Goal: Transaction & Acquisition: Purchase product/service

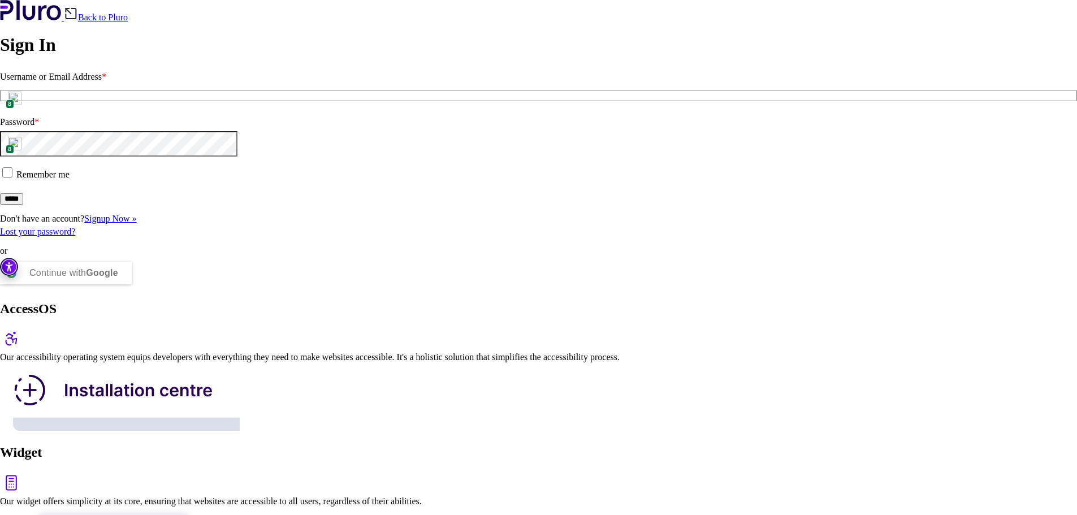
click at [14, 109] on span "8" at bounding box center [10, 104] width 8 height 10
type input "**********"
click at [23, 205] on input "*****" at bounding box center [11, 198] width 23 height 11
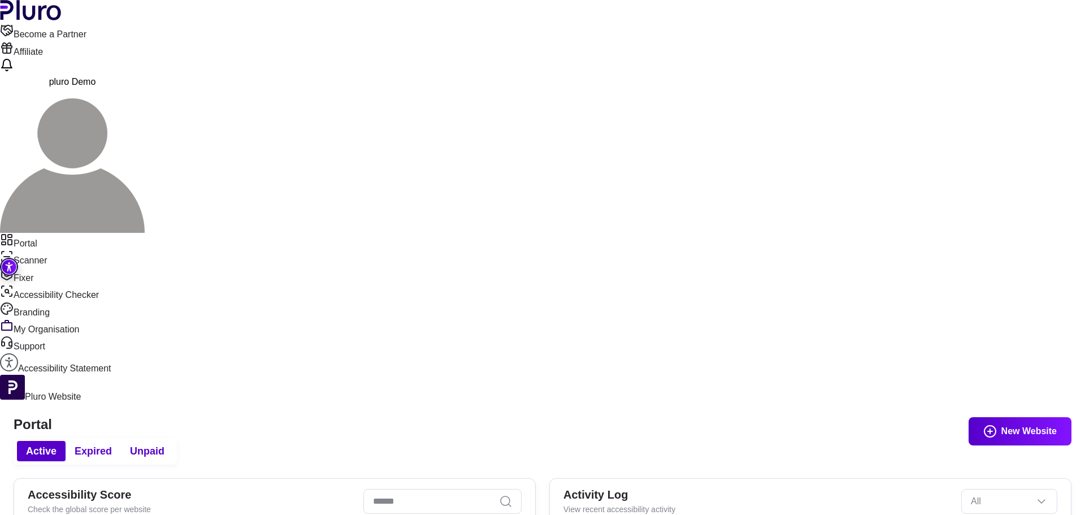
click at [1007, 417] on button "New Website" at bounding box center [1020, 431] width 103 height 28
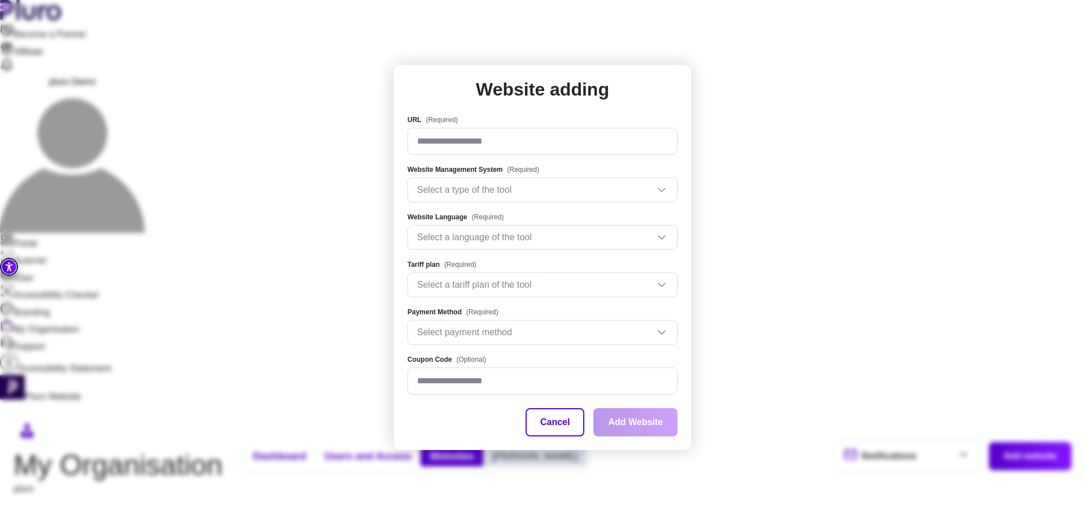
click at [547, 144] on input "URL (Required)" at bounding box center [542, 141] width 270 height 27
type input "**********"
click at [565, 429] on button "Cancel" at bounding box center [555, 422] width 59 height 28
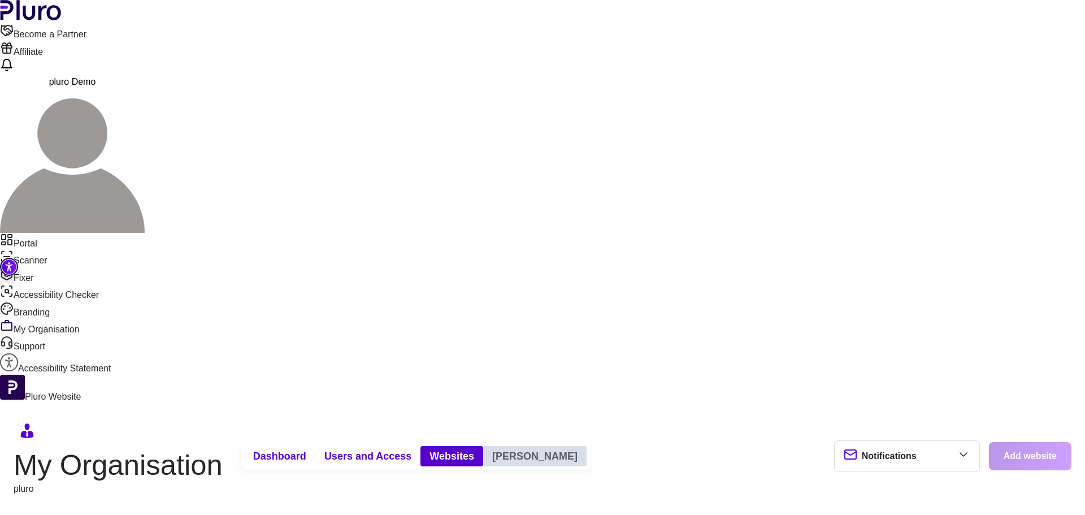
click at [68, 233] on link "Portal" at bounding box center [542, 241] width 1085 height 17
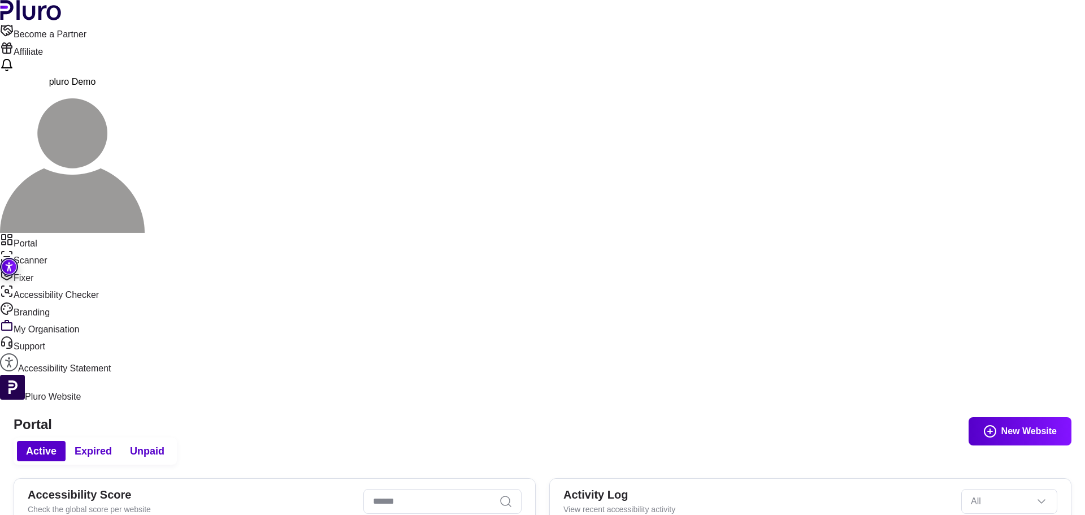
click at [1019, 417] on button "New Website" at bounding box center [1020, 431] width 103 height 28
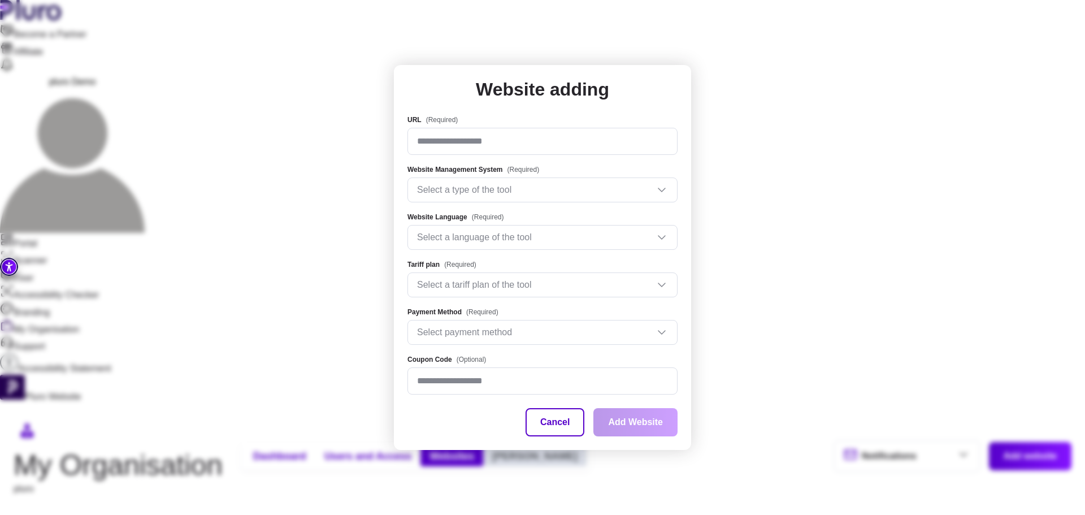
click at [512, 134] on input "URL (Required)" at bounding box center [542, 141] width 270 height 27
click at [509, 145] on input "URL (Required)" at bounding box center [542, 141] width 270 height 27
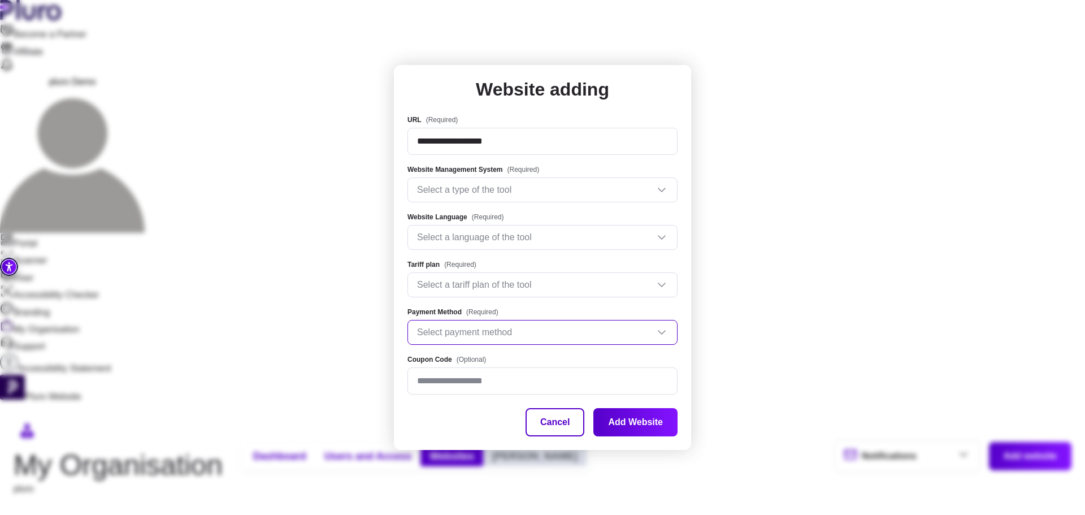
type input "**********"
click at [532, 326] on input "Payment Method" at bounding box center [537, 332] width 241 height 17
click at [544, 415] on button "Cancel" at bounding box center [555, 422] width 59 height 28
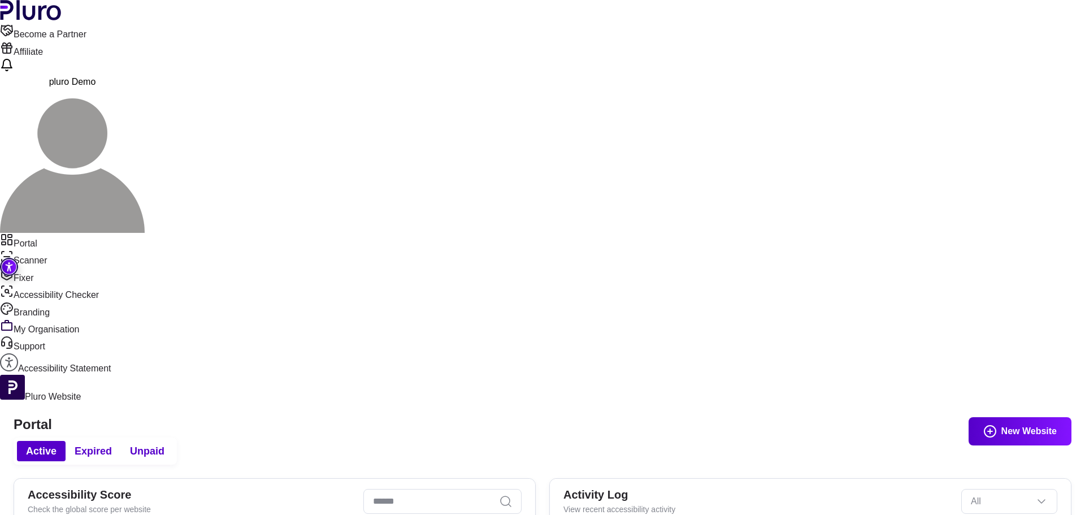
click at [999, 417] on button "New Website" at bounding box center [1020, 431] width 103 height 28
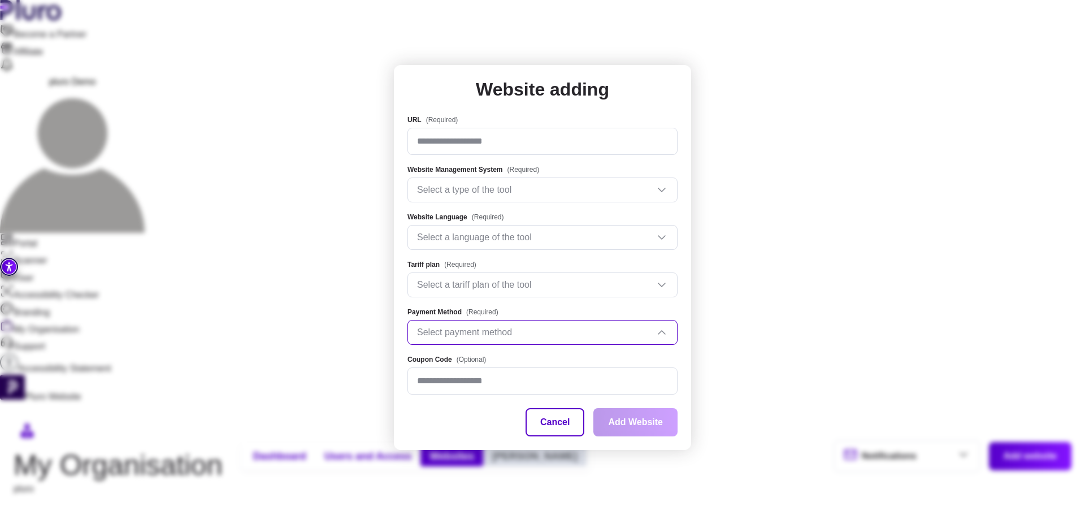
click at [448, 338] on input "Payment Method" at bounding box center [537, 332] width 241 height 17
click at [472, 141] on input "URL (Required)" at bounding box center [542, 141] width 270 height 27
click at [474, 146] on input "URL (Required)" at bounding box center [542, 141] width 270 height 27
paste input "**********"
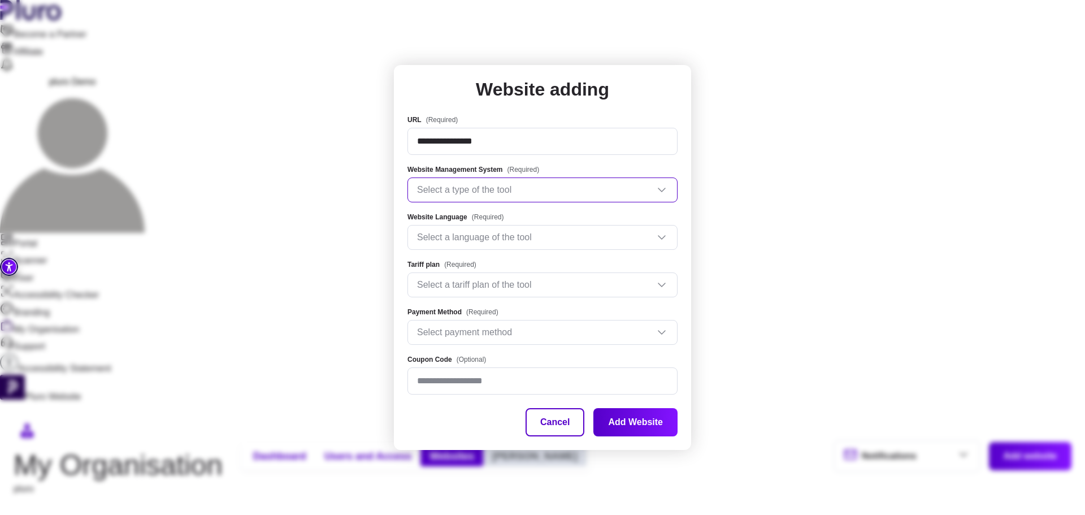
type input "**********"
click at [489, 188] on input "Website Management System" at bounding box center [537, 189] width 241 height 17
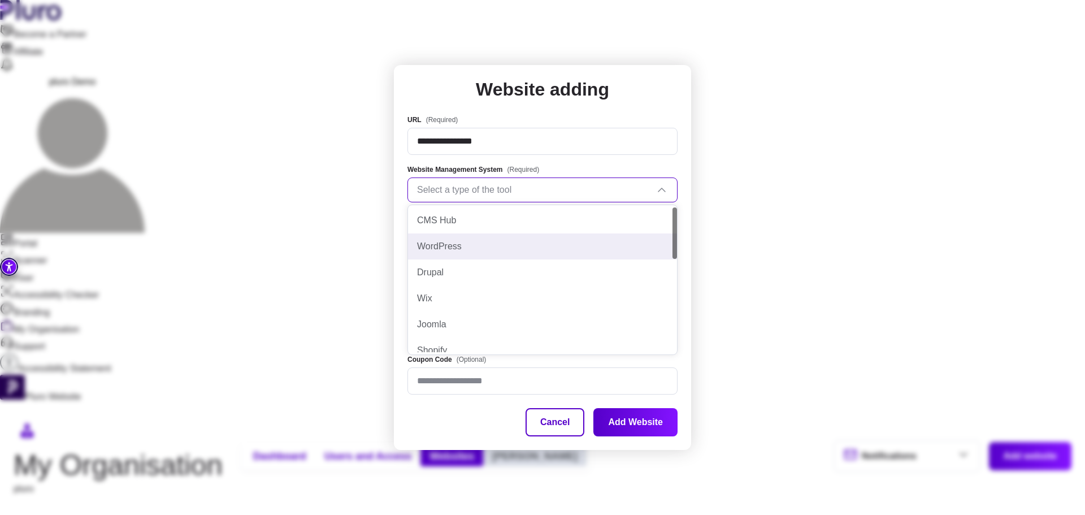
click at [478, 241] on div "WordPress" at bounding box center [542, 246] width 251 height 12
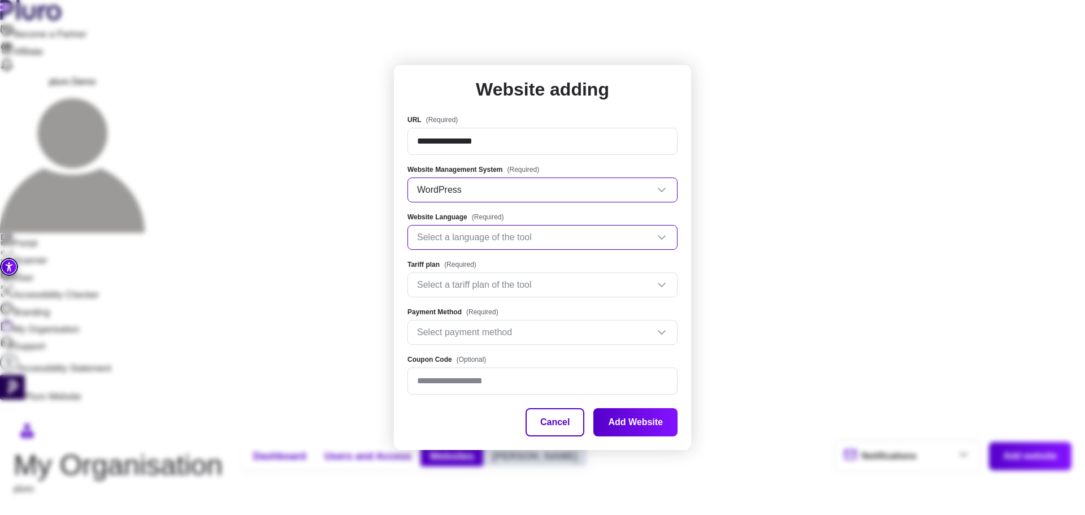
click at [477, 238] on input "Website Language" at bounding box center [537, 237] width 241 height 17
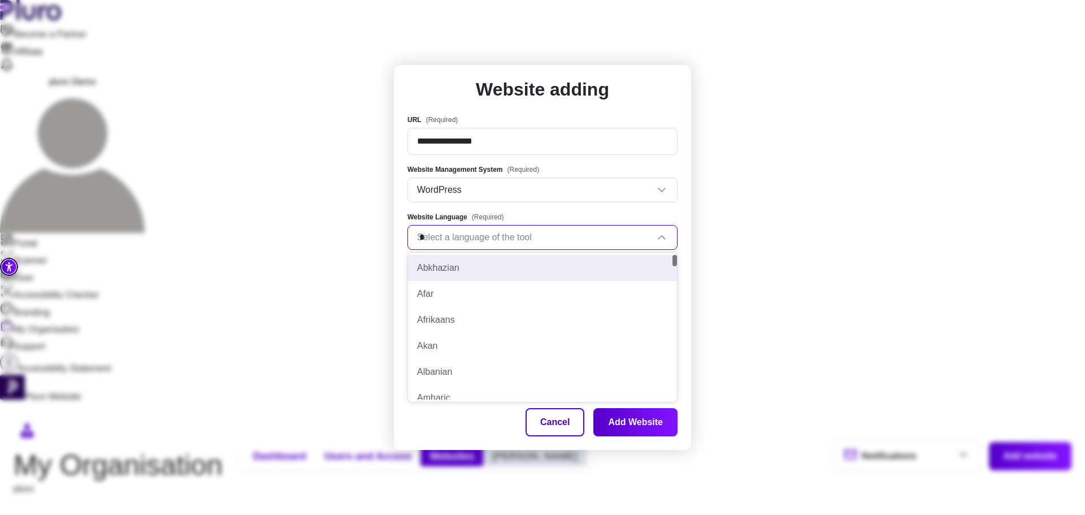
type input "**"
click at [464, 262] on div "English" at bounding box center [542, 268] width 251 height 12
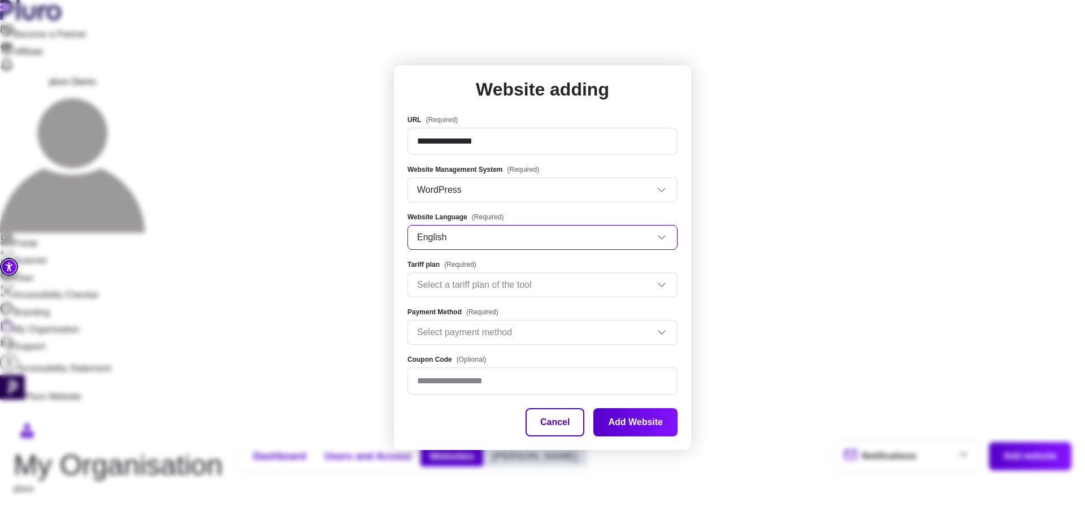
click at [517, 142] on input "**********" at bounding box center [542, 141] width 270 height 27
paste input "**********"
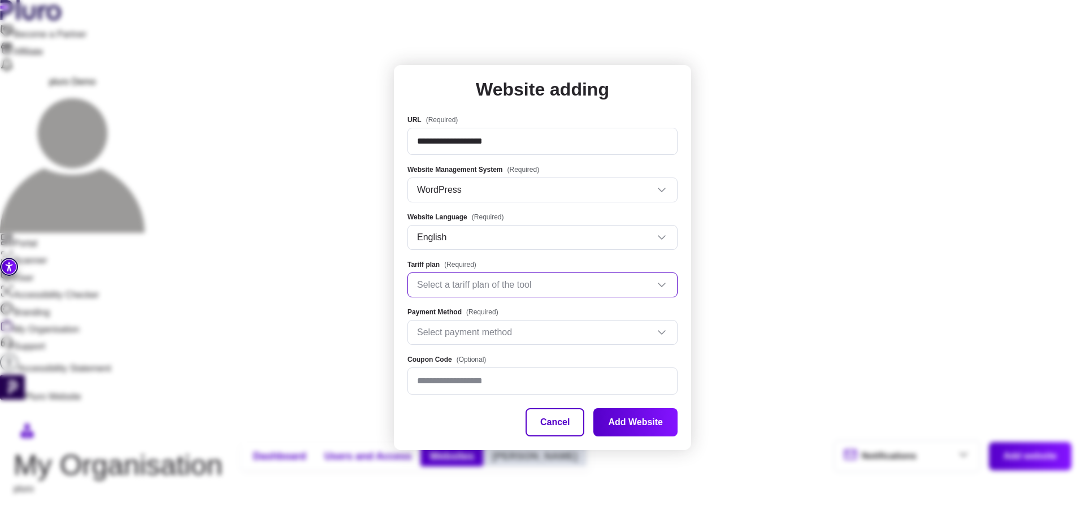
click at [439, 293] on div "Select a tariff plan of the tool" at bounding box center [542, 284] width 270 height 25
type input "**********"
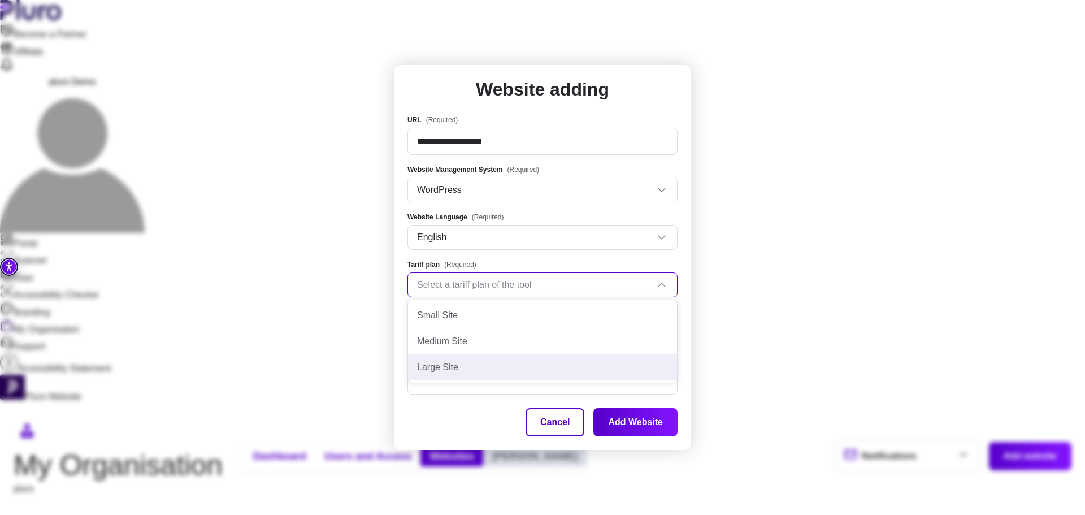
click at [435, 360] on div "Large Site" at bounding box center [542, 367] width 269 height 26
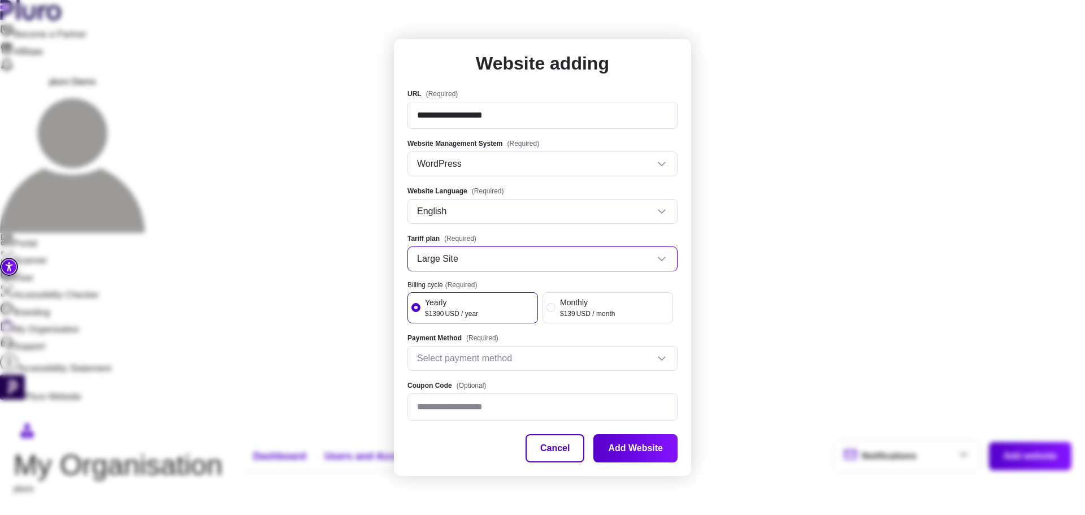
click at [475, 257] on span "Large Site" at bounding box center [542, 259] width 251 height 24
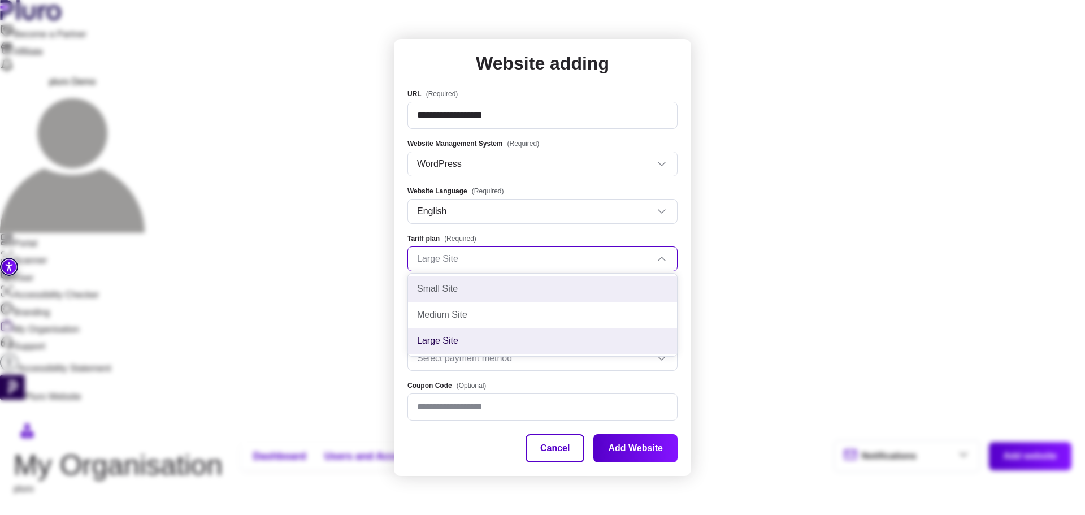
click at [463, 293] on div "Small Site" at bounding box center [542, 289] width 251 height 12
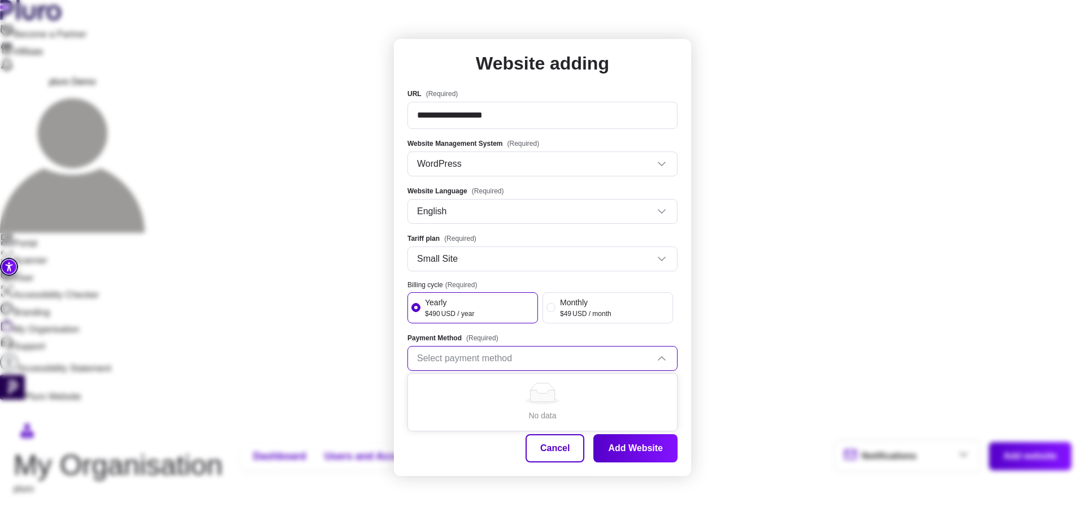
click at [461, 362] on input "Payment Method" at bounding box center [537, 358] width 241 height 17
click at [454, 413] on input "Coupon Code (Optional)" at bounding box center [542, 406] width 270 height 27
type input "********"
click at [660, 450] on button "Add Website" at bounding box center [635, 448] width 84 height 28
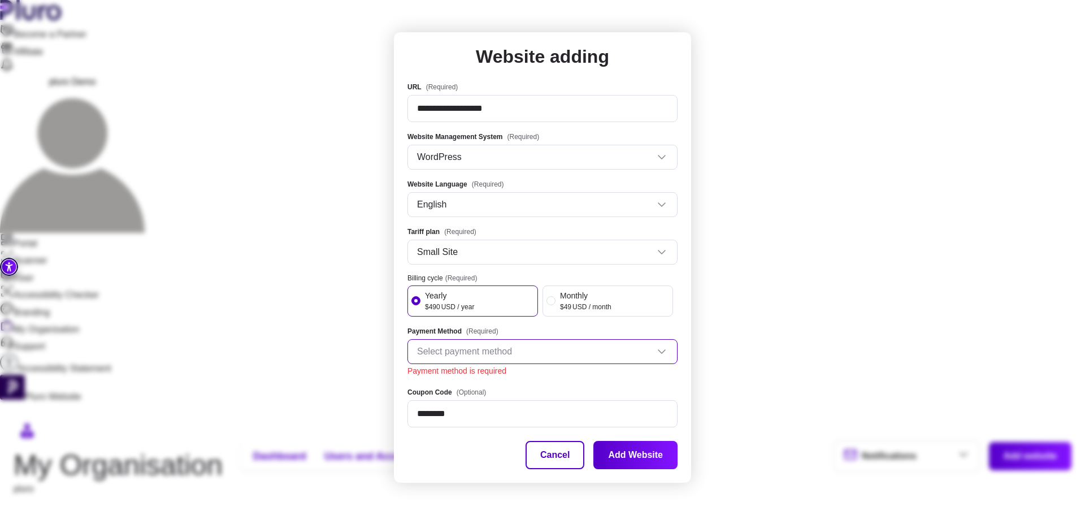
click at [560, 449] on button "Cancel" at bounding box center [555, 455] width 59 height 28
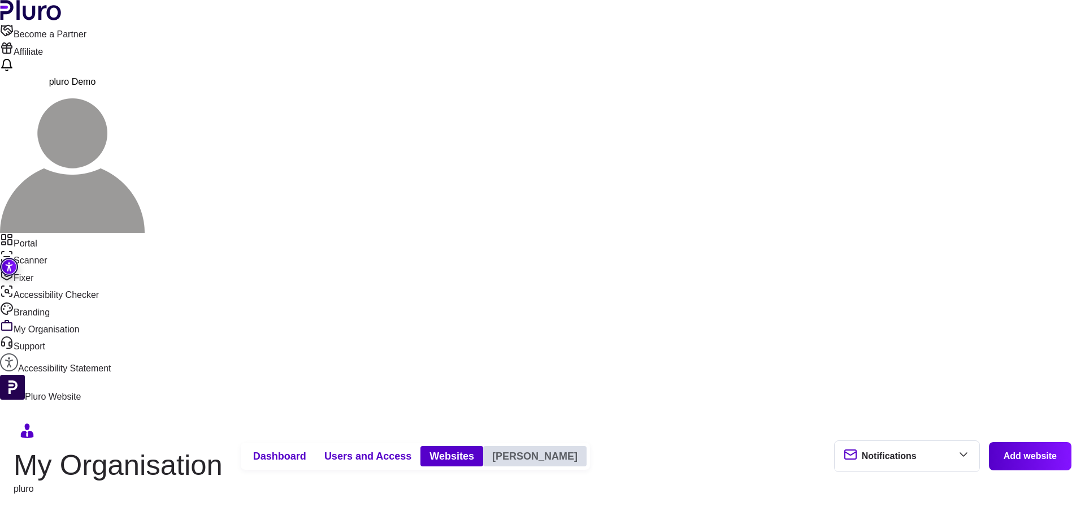
click at [411, 449] on span "Users and Access" at bounding box center [367, 456] width 87 height 14
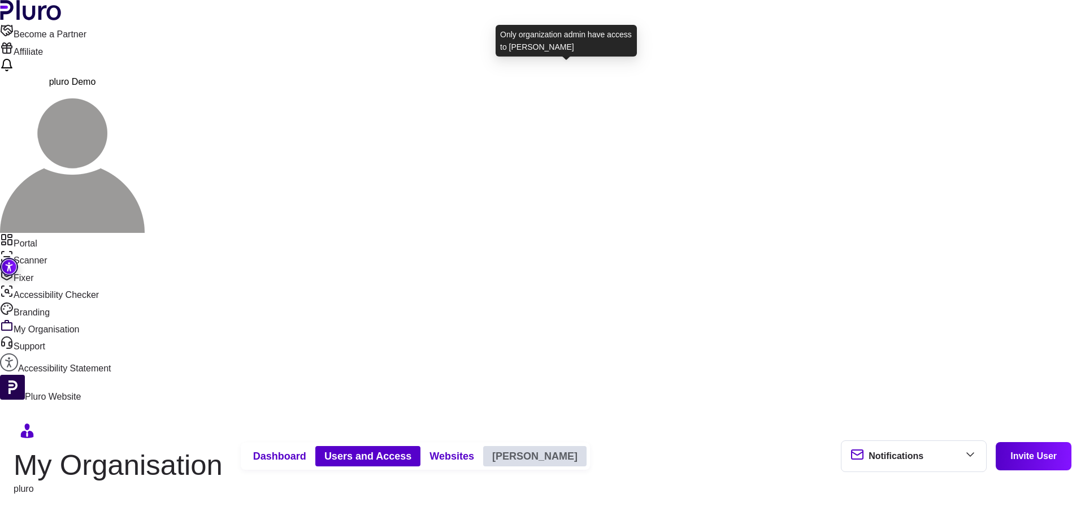
click at [474, 449] on span "Websites" at bounding box center [451, 456] width 45 height 14
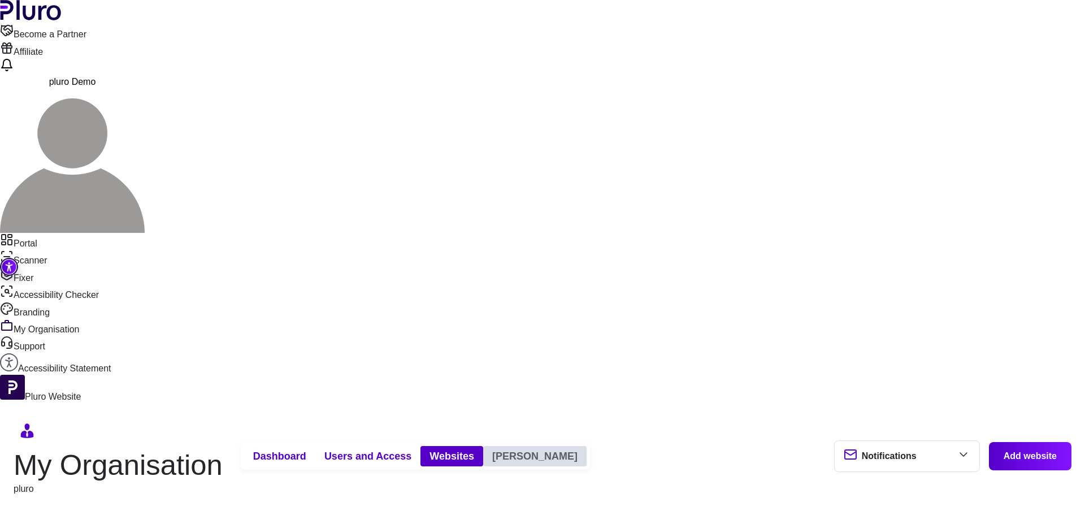
click at [411, 449] on span "Users and Access" at bounding box center [367, 456] width 87 height 14
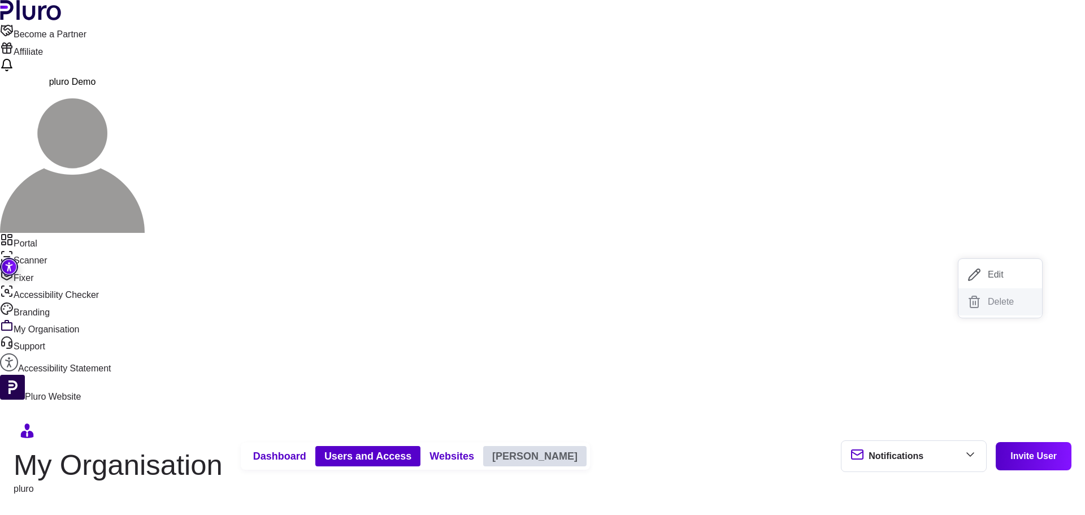
click at [1010, 266] on button "Edit" at bounding box center [1000, 274] width 84 height 27
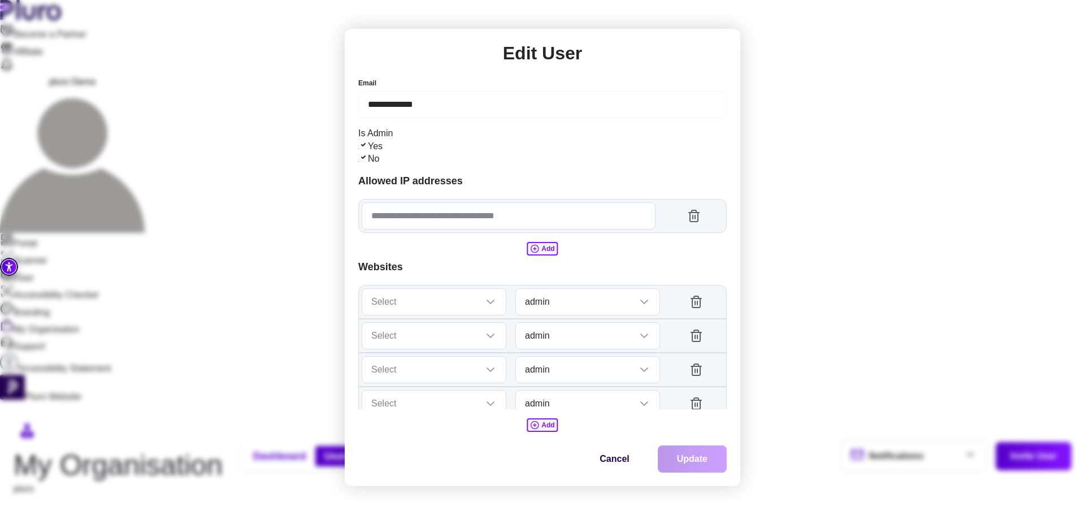
click at [601, 445] on button "Cancel" at bounding box center [614, 458] width 68 height 27
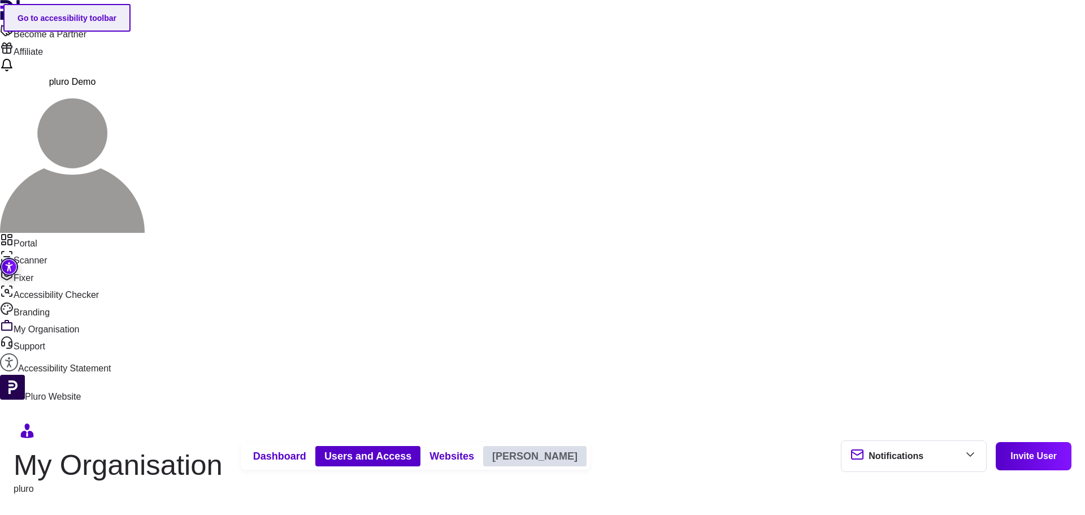
scroll to position [29, 0]
click at [999, 350] on button "Edit" at bounding box center [1000, 354] width 84 height 27
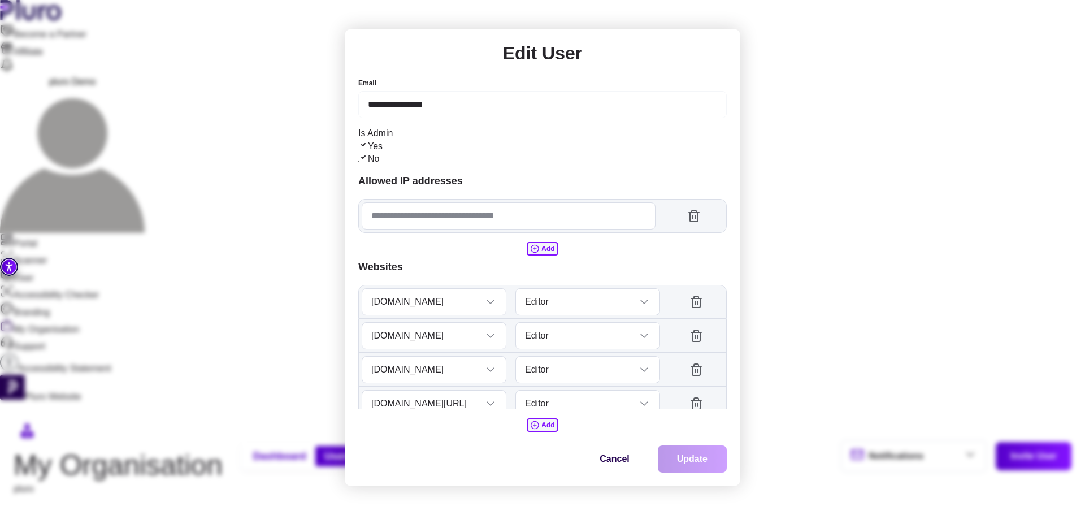
click at [368, 149] on span "Yes" at bounding box center [363, 146] width 9 height 10
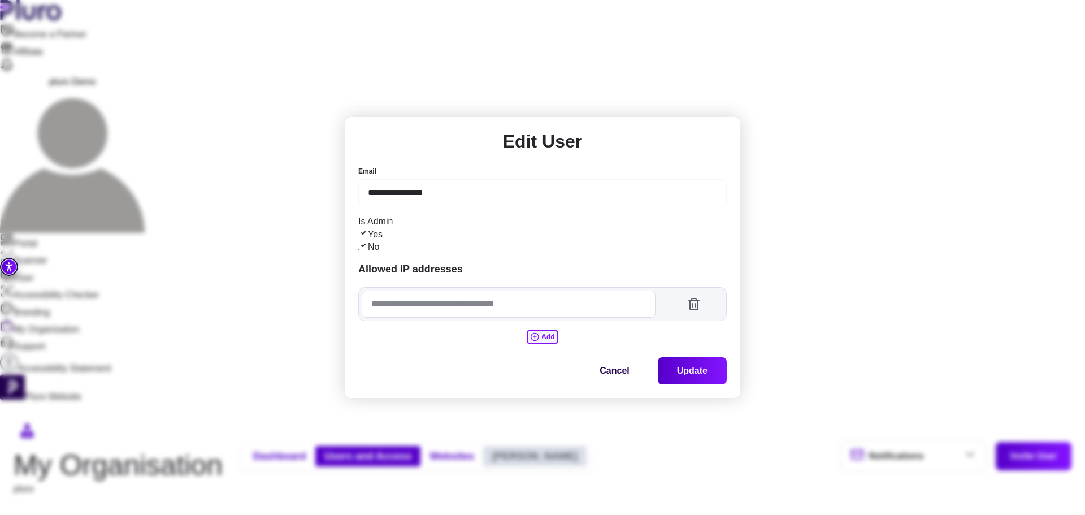
click at [712, 368] on button "Update" at bounding box center [692, 370] width 69 height 27
click at [690, 357] on button "Update" at bounding box center [692, 370] width 69 height 27
click at [669, 94] on div "**********" at bounding box center [542, 257] width 1085 height 515
click at [610, 366] on button "Cancel" at bounding box center [614, 370] width 68 height 27
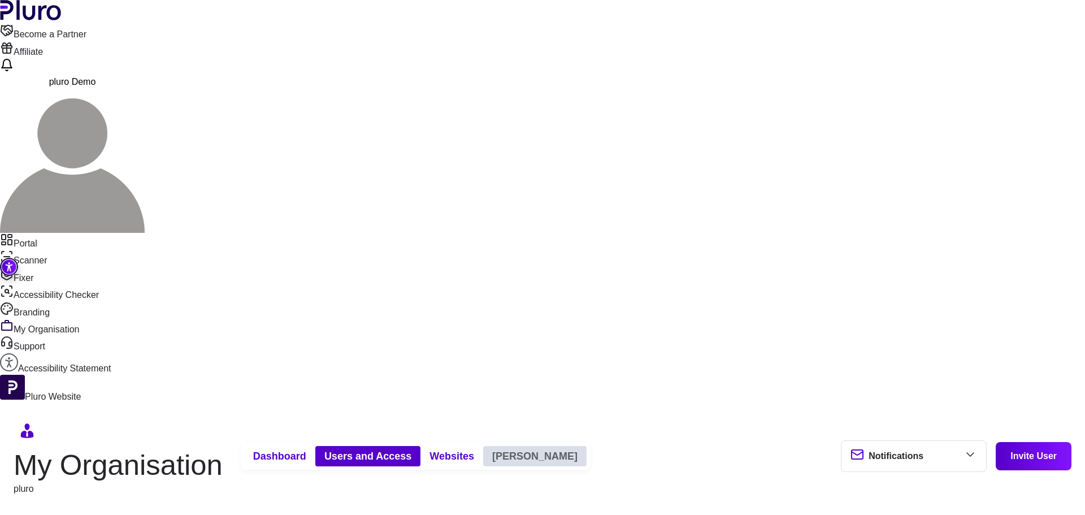
drag, startPoint x: 637, startPoint y: 305, endPoint x: 796, endPoint y: 88, distance: 268.8
drag, startPoint x: 250, startPoint y: 239, endPoint x: 173, endPoint y: 236, distance: 76.9
drag, startPoint x: 255, startPoint y: 246, endPoint x: 180, endPoint y: 249, distance: 74.7
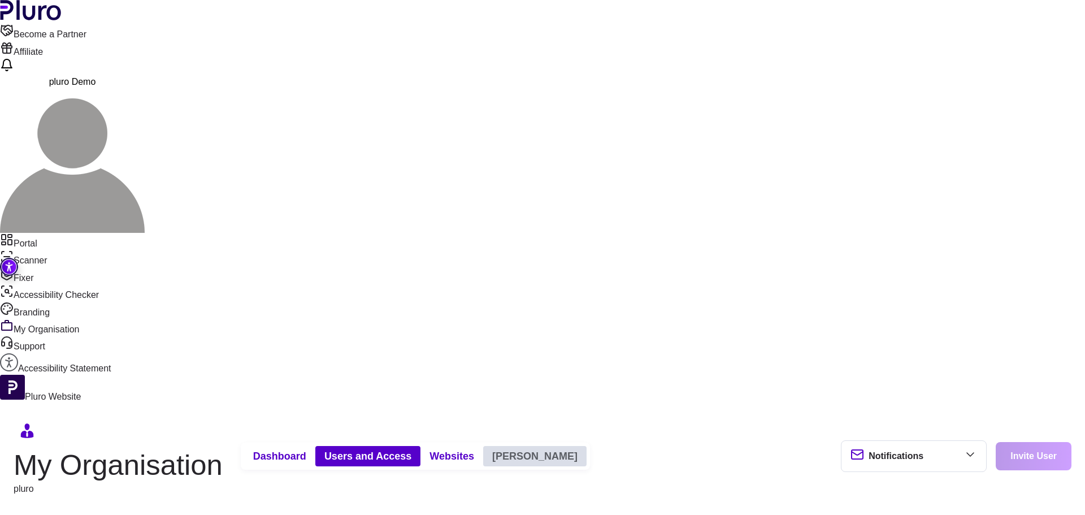
copy td "yoav@pluro.ai"
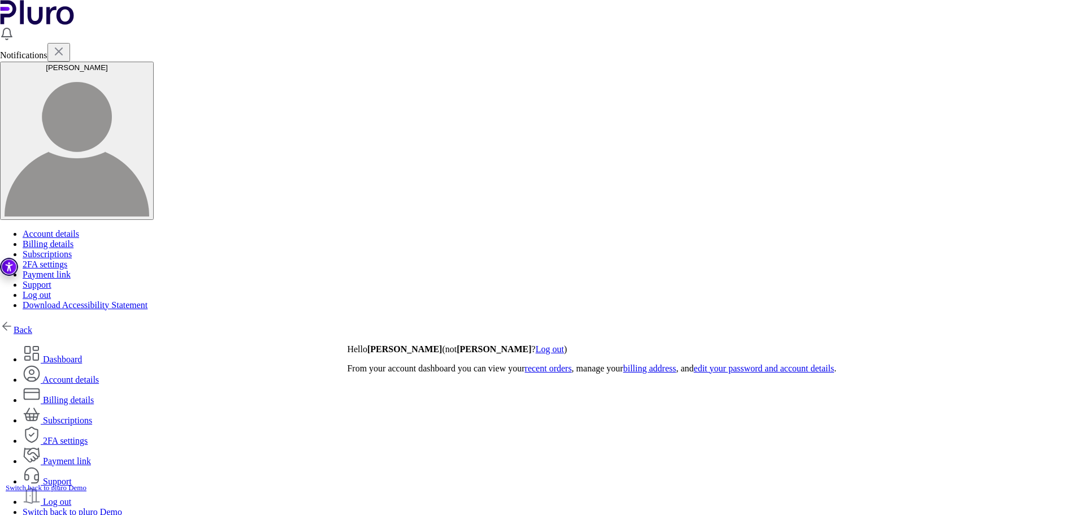
click at [32, 325] on link "Back" at bounding box center [16, 330] width 32 height 10
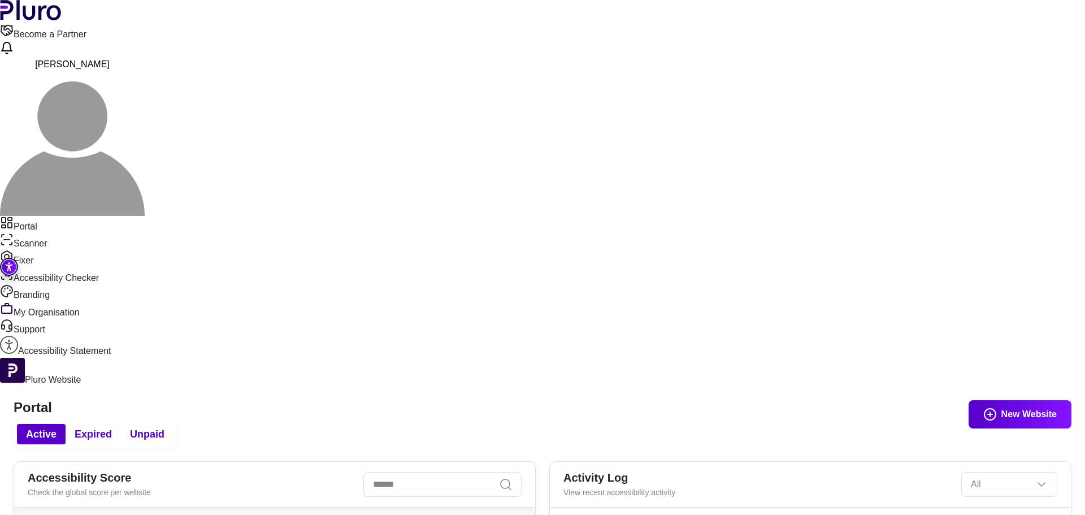
drag, startPoint x: 242, startPoint y: 88, endPoint x: 252, endPoint y: 84, distance: 10.4
click at [112, 427] on span "Expired" at bounding box center [93, 434] width 37 height 14
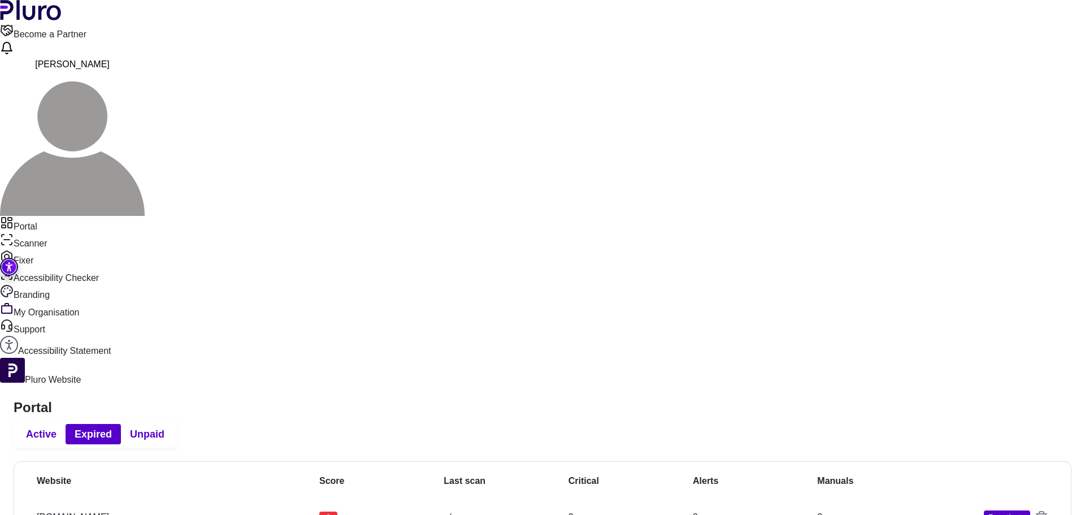
scroll to position [2, 0]
click at [57, 427] on span "Active" at bounding box center [41, 434] width 31 height 14
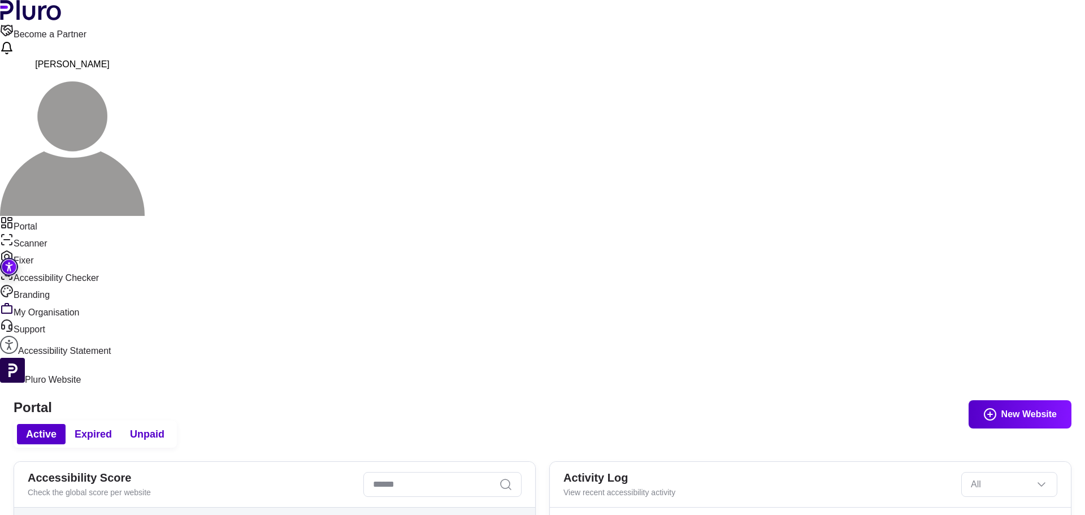
click at [1042, 400] on button "New Website" at bounding box center [1020, 414] width 103 height 28
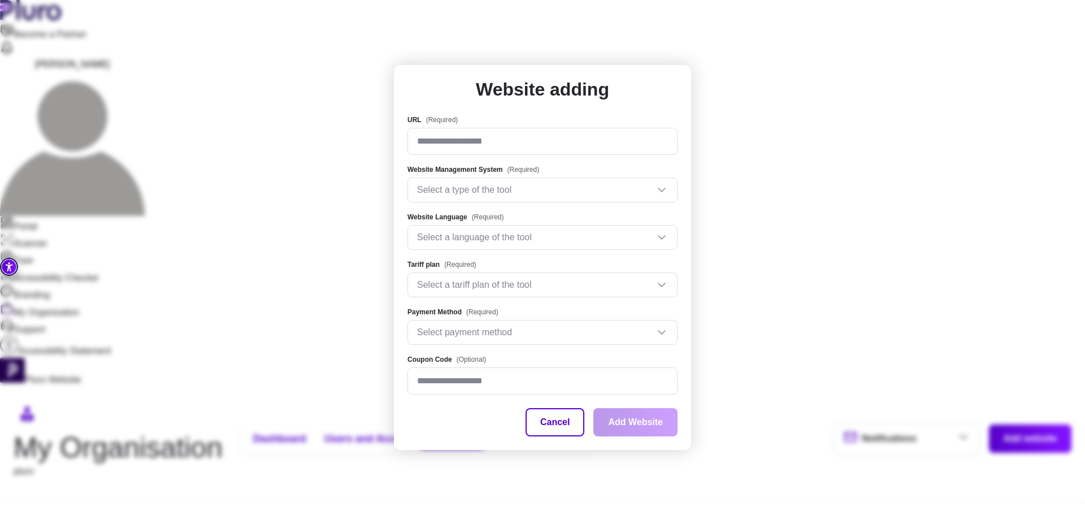
click at [556, 406] on form "URL (Required) Website Management System (Required) Select a type of the tool W…" at bounding box center [542, 275] width 270 height 322
click at [556, 414] on button "Cancel" at bounding box center [555, 422] width 59 height 28
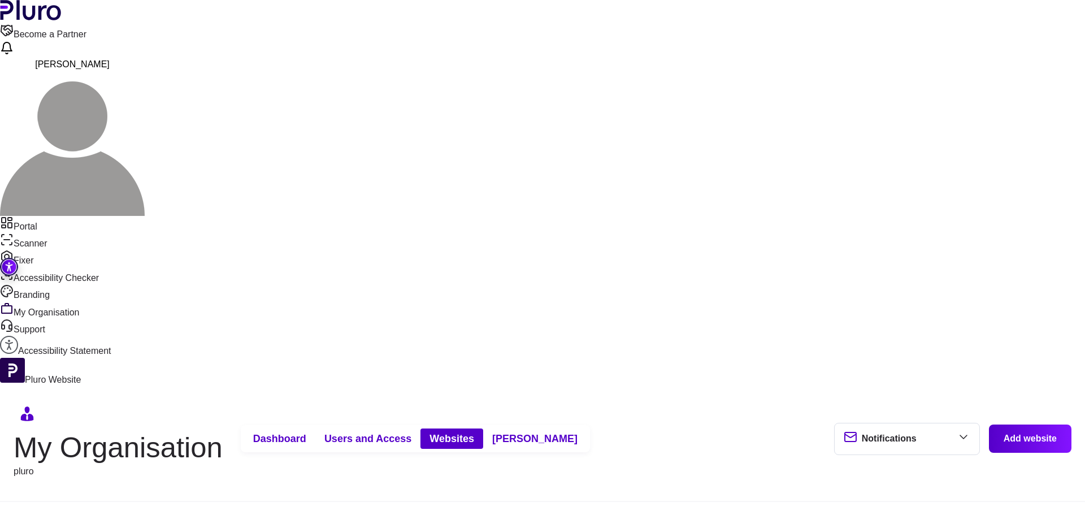
click at [574, 432] on span "Billings" at bounding box center [534, 439] width 85 height 14
click at [306, 432] on span "Dashboard" at bounding box center [279, 439] width 53 height 14
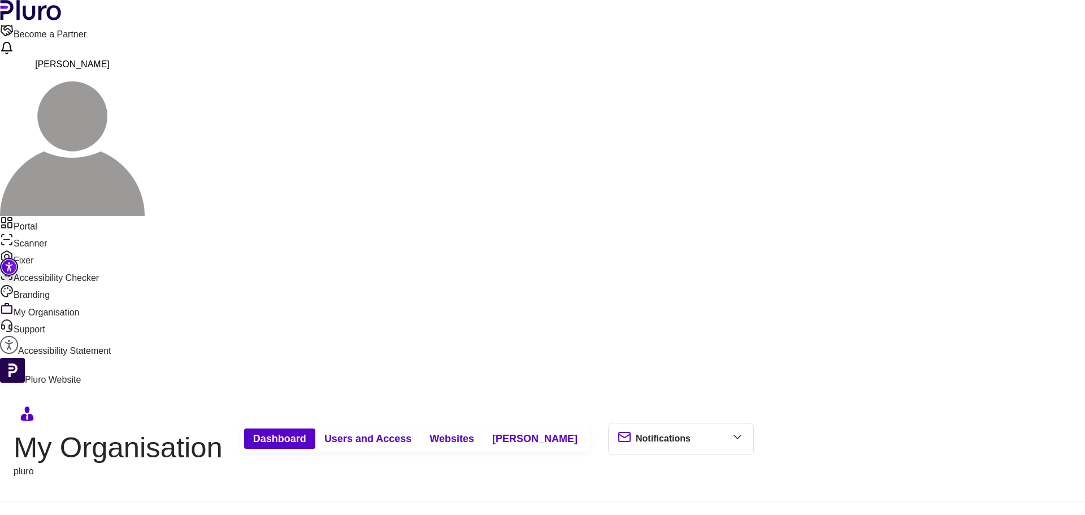
click at [474, 432] on span "Websites" at bounding box center [451, 439] width 45 height 14
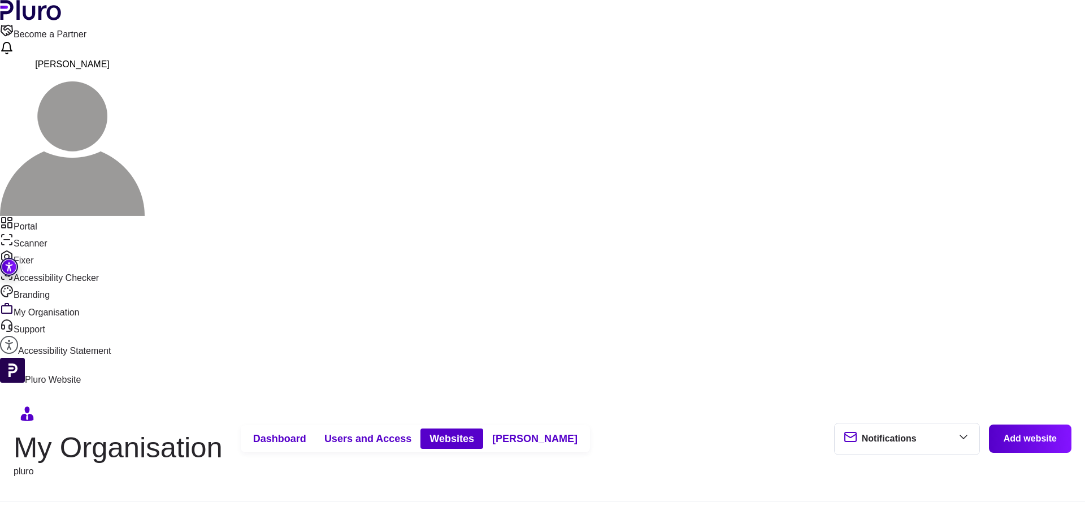
click at [1029, 424] on button "Add website" at bounding box center [1030, 438] width 83 height 28
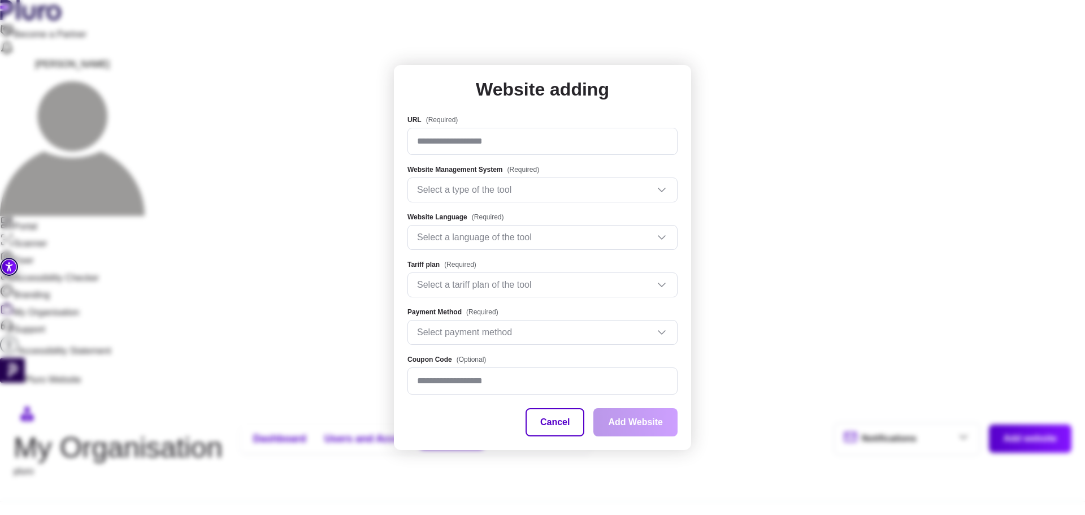
click at [505, 141] on input "URL (Required)" at bounding box center [542, 141] width 270 height 27
type input "**********"
click at [497, 194] on input "Website Management System" at bounding box center [537, 189] width 241 height 17
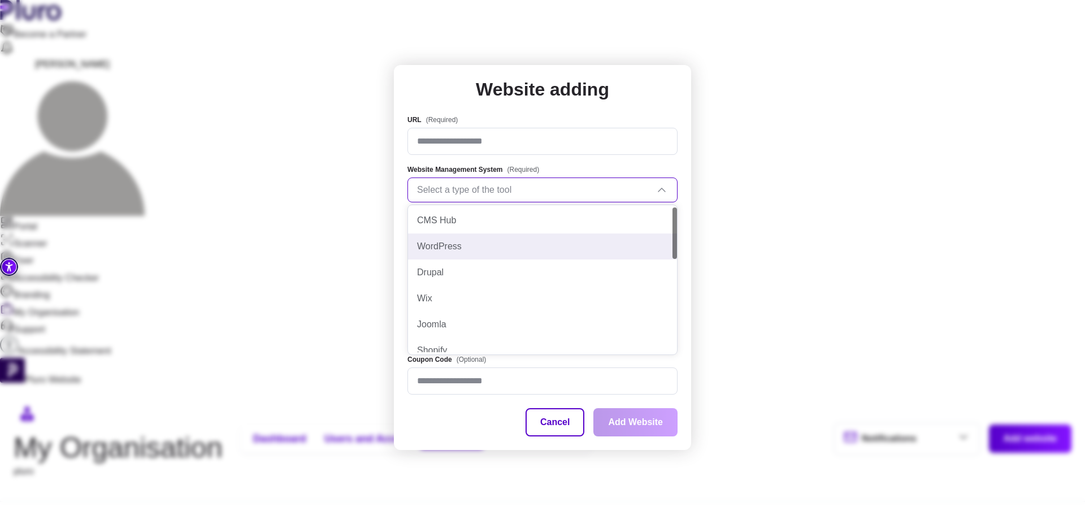
click at [474, 237] on div "WordPress" at bounding box center [542, 246] width 269 height 26
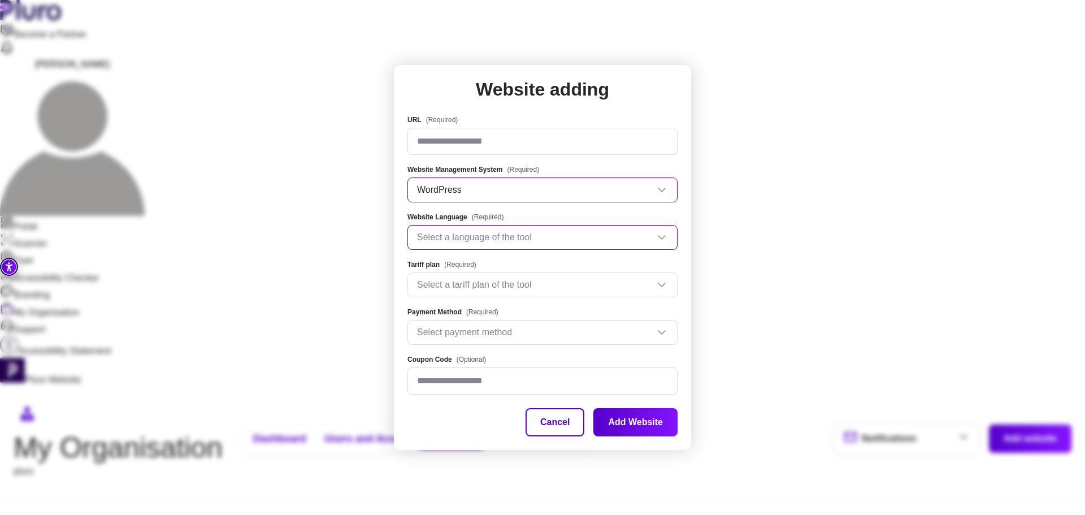
click at [474, 235] on input "Website Language" at bounding box center [537, 237] width 241 height 17
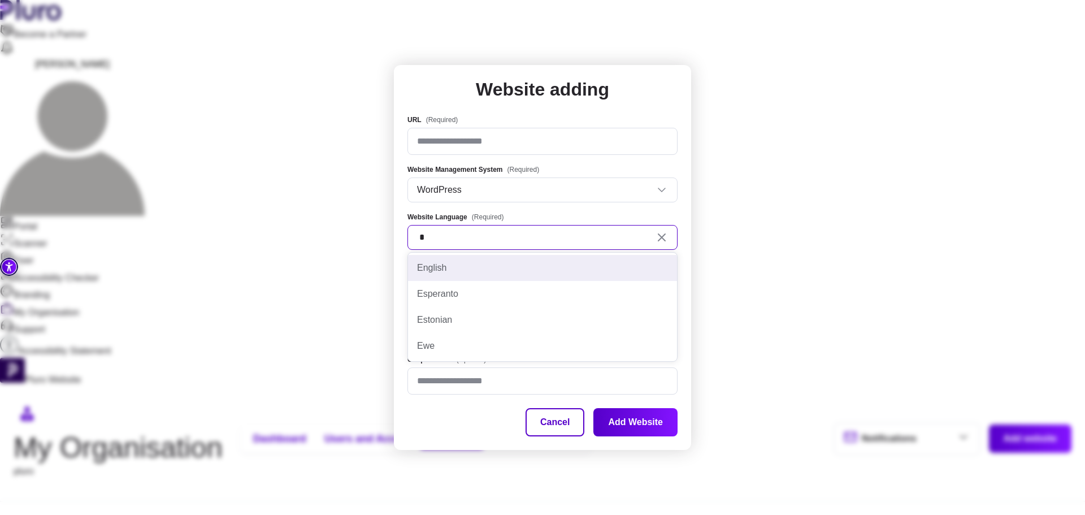
type input "**"
click at [468, 268] on div "English" at bounding box center [542, 268] width 251 height 12
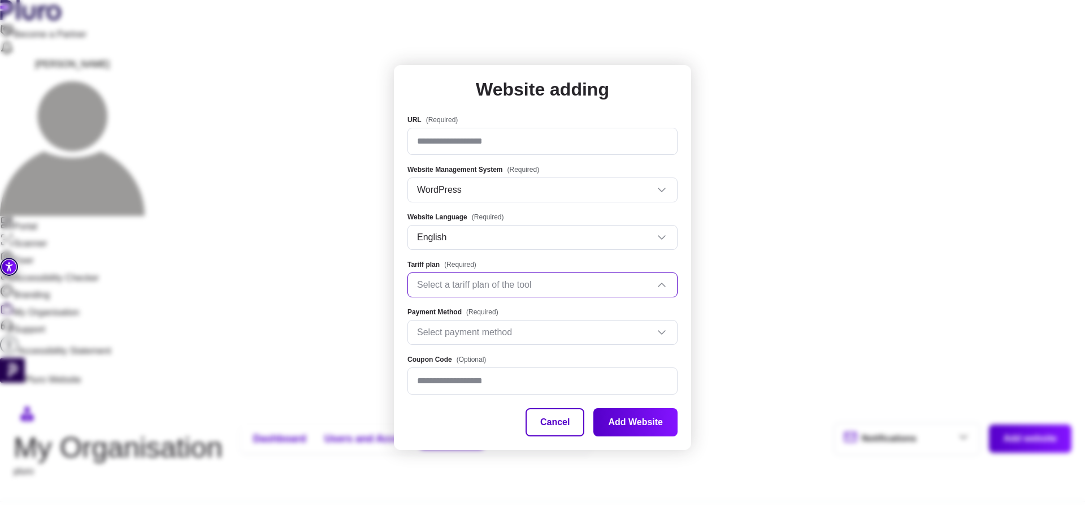
click at [457, 287] on input "Tariff plan" at bounding box center [537, 284] width 241 height 17
click at [450, 306] on div "Small Site" at bounding box center [542, 315] width 269 height 26
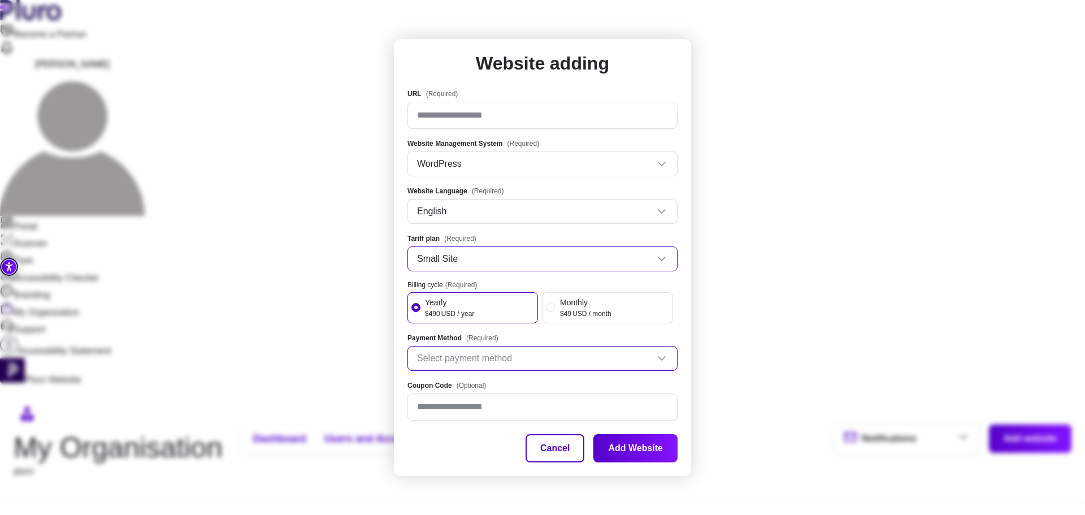
click at [459, 355] on input "Payment Method" at bounding box center [537, 358] width 241 height 17
click at [582, 333] on div "Payment Method (Required) Select payment method" at bounding box center [542, 351] width 270 height 38
click at [496, 391] on div "Coupon Code (Optional)" at bounding box center [542, 400] width 270 height 41
click at [491, 404] on input "Coupon Code (Optional)" at bounding box center [542, 406] width 270 height 27
click at [522, 119] on input "URL (Required)" at bounding box center [542, 115] width 270 height 27
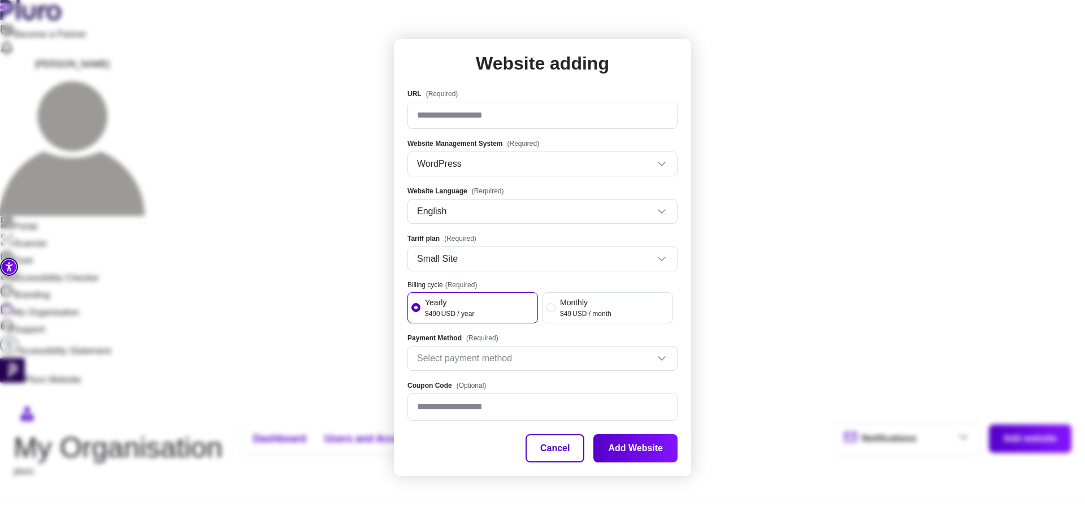
paste input "**********"
type input "**********"
click at [455, 361] on input "Payment Method" at bounding box center [537, 358] width 241 height 17
click at [575, 449] on button "Cancel" at bounding box center [555, 448] width 59 height 28
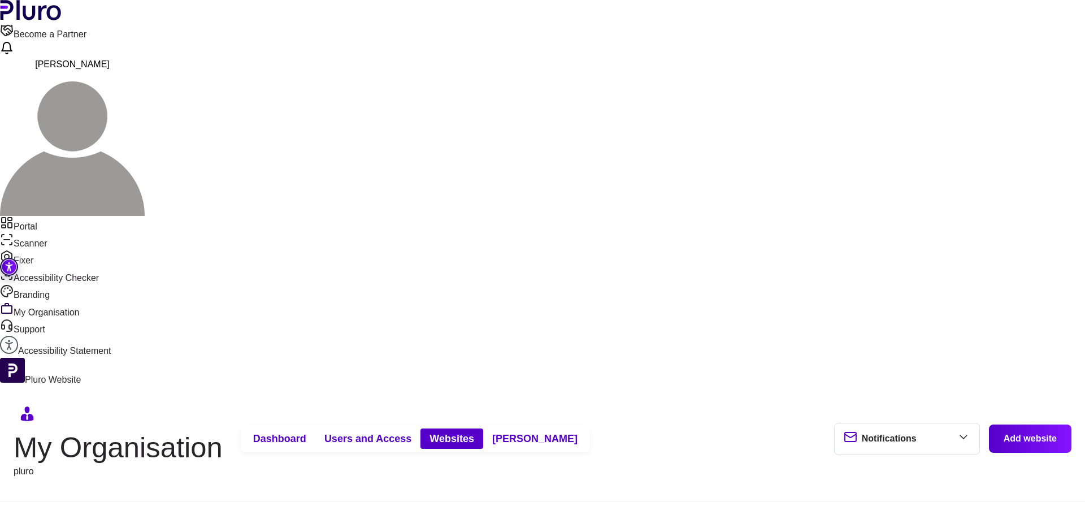
click at [562, 432] on span "Billings" at bounding box center [534, 439] width 85 height 14
click at [474, 432] on span "Websites" at bounding box center [451, 439] width 45 height 14
click at [585, 428] on button "Billings" at bounding box center [534, 438] width 103 height 20
click at [110, 59] on span "[PERSON_NAME]" at bounding box center [72, 64] width 75 height 10
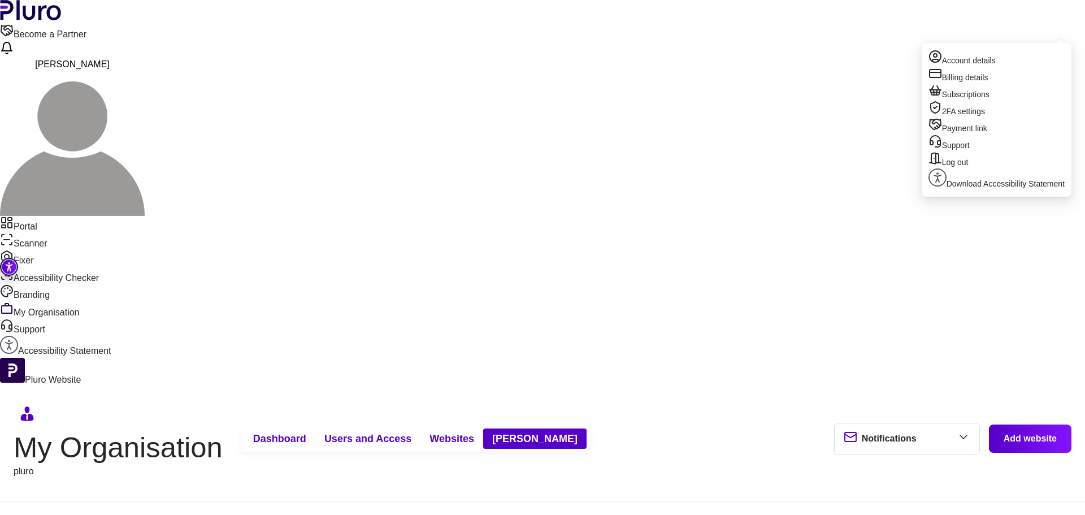
click at [740, 400] on div "My Organisation pluro Dashboard Users and Access Websites Billings Notification…" at bounding box center [543, 439] width 1058 height 79
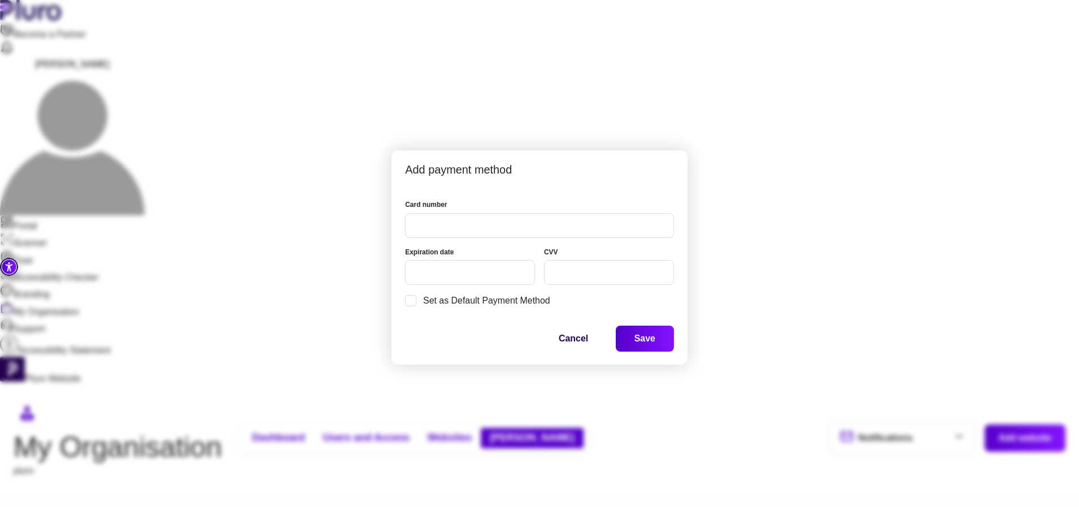
click at [646, 345] on button "Save" at bounding box center [645, 339] width 58 height 26
click at [661, 335] on button "Save" at bounding box center [645, 339] width 58 height 26
click at [637, 339] on button "Save" at bounding box center [645, 339] width 58 height 26
click at [502, 300] on label "Set as Default Payment Method" at bounding box center [539, 301] width 269 height 14
click at [635, 333] on button "Save" at bounding box center [645, 339] width 58 height 26
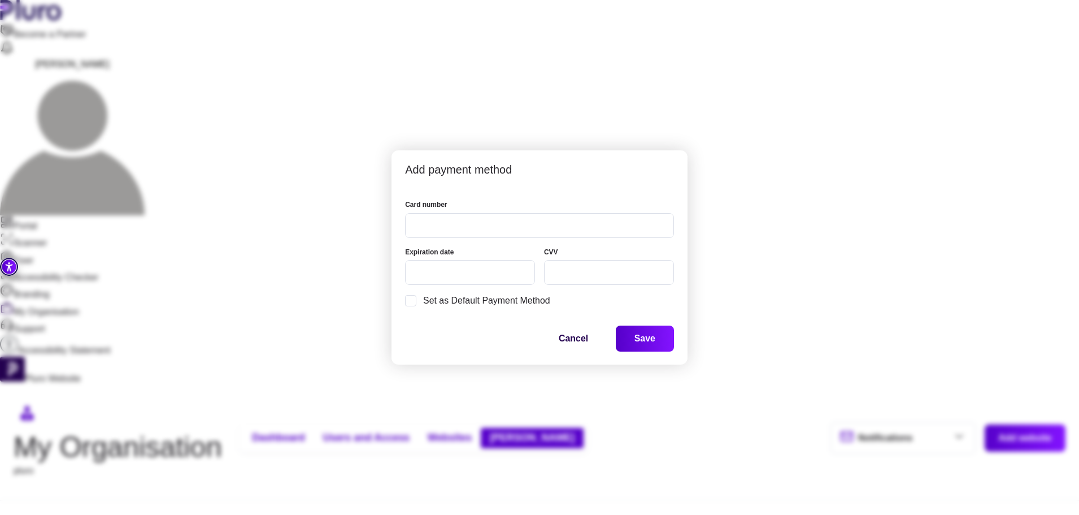
click at [494, 279] on div at bounding box center [470, 272] width 130 height 25
click at [592, 270] on div at bounding box center [539, 275] width 269 height 152
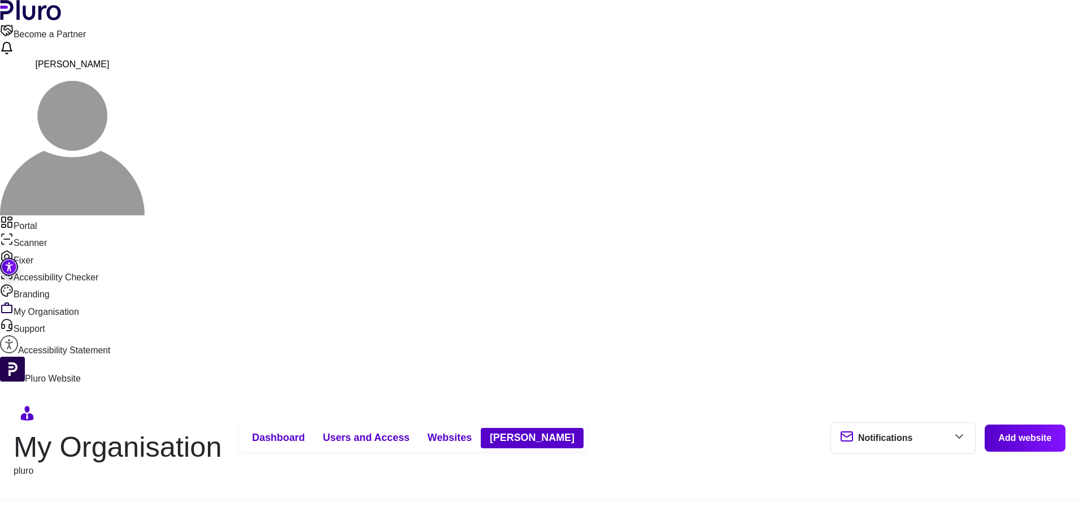
click at [1031, 424] on button "Add website" at bounding box center [1025, 437] width 81 height 27
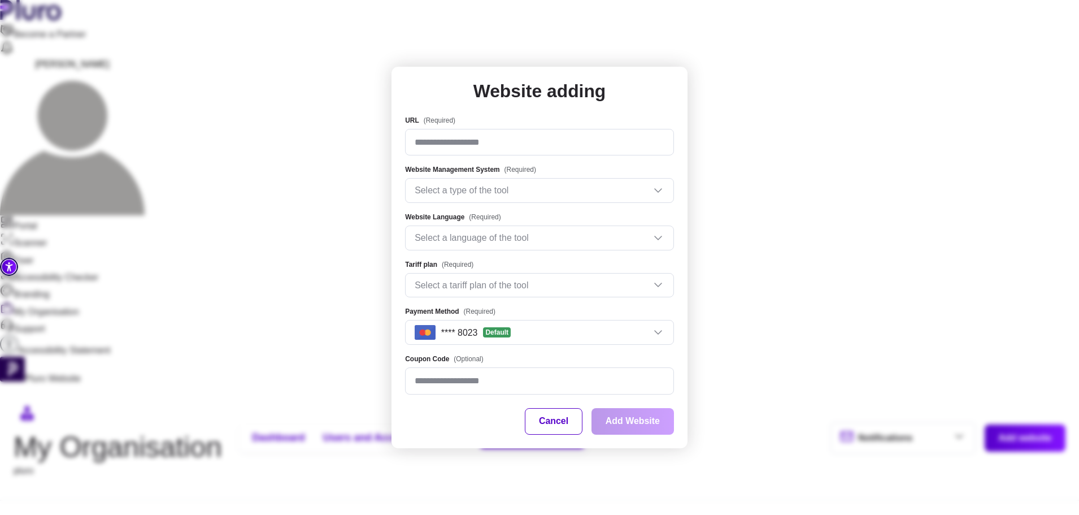
paste input "**********"
type input "**********"
click at [480, 371] on input "Coupon Code (Optional)" at bounding box center [539, 380] width 269 height 27
type input "********"
click at [461, 192] on input "Website Management System" at bounding box center [535, 190] width 240 height 17
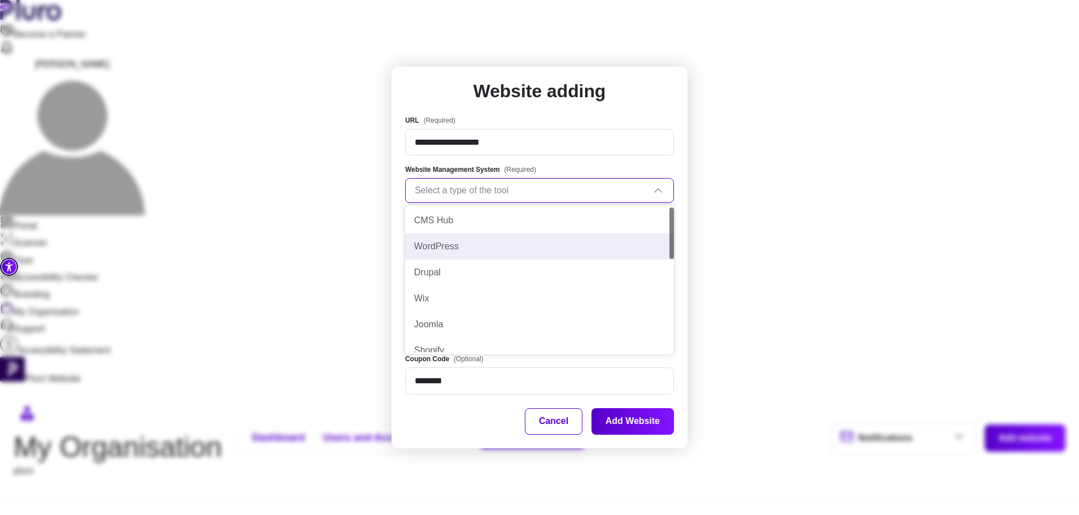
click at [449, 254] on div "WordPress" at bounding box center [539, 246] width 269 height 26
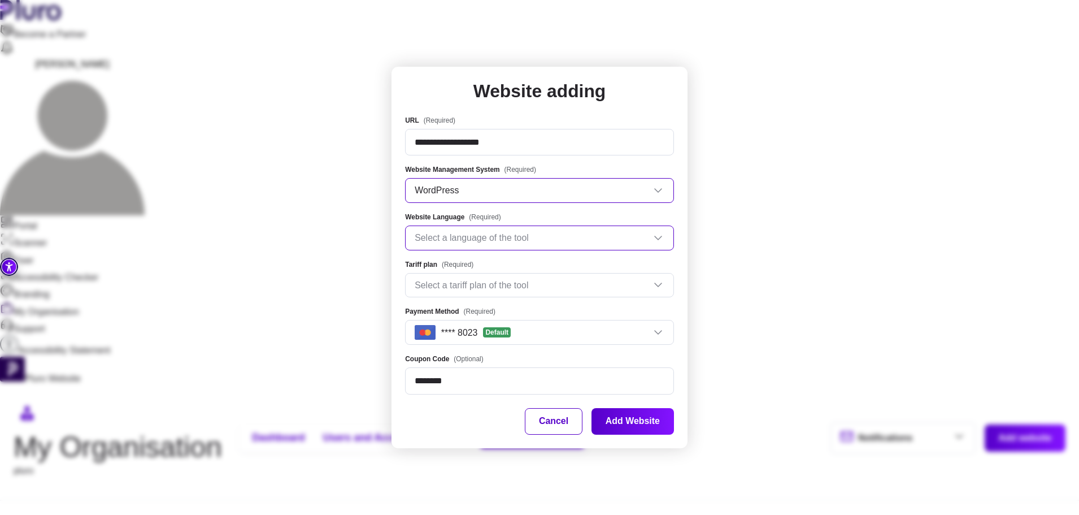
click at [449, 239] on input "Website Language" at bounding box center [535, 237] width 240 height 17
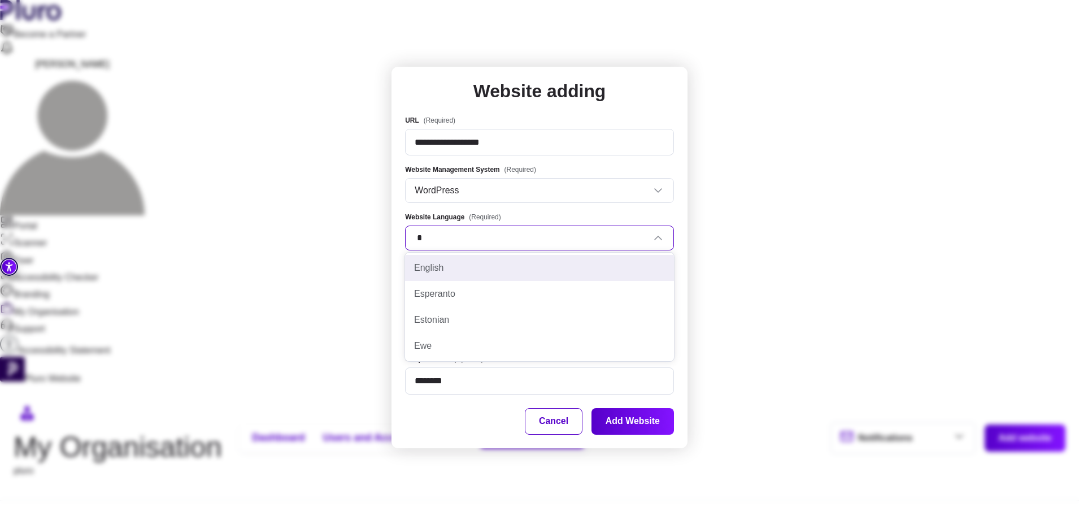
type input "**"
click at [444, 269] on div "English" at bounding box center [539, 268] width 251 height 12
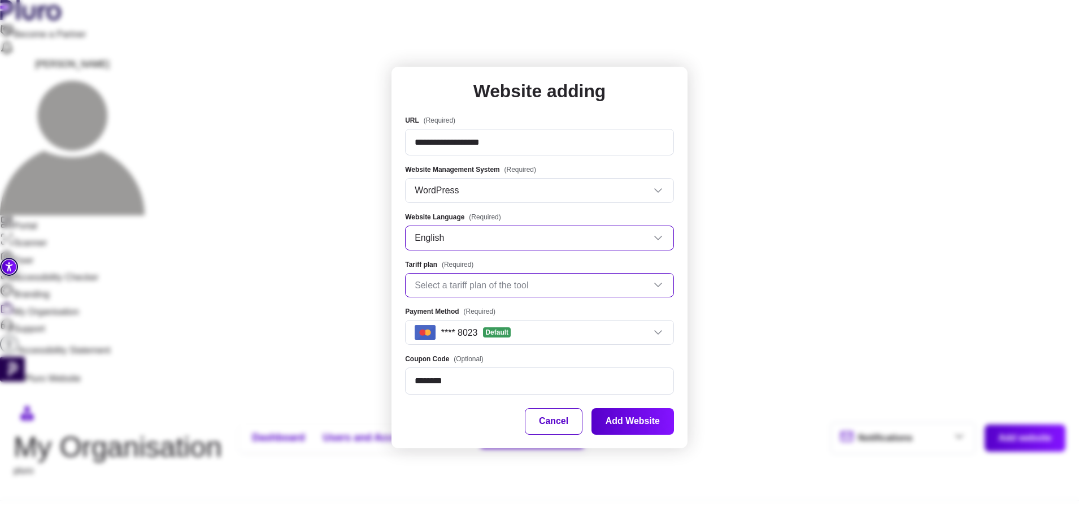
click at [453, 281] on input "Tariff plan" at bounding box center [535, 284] width 240 height 17
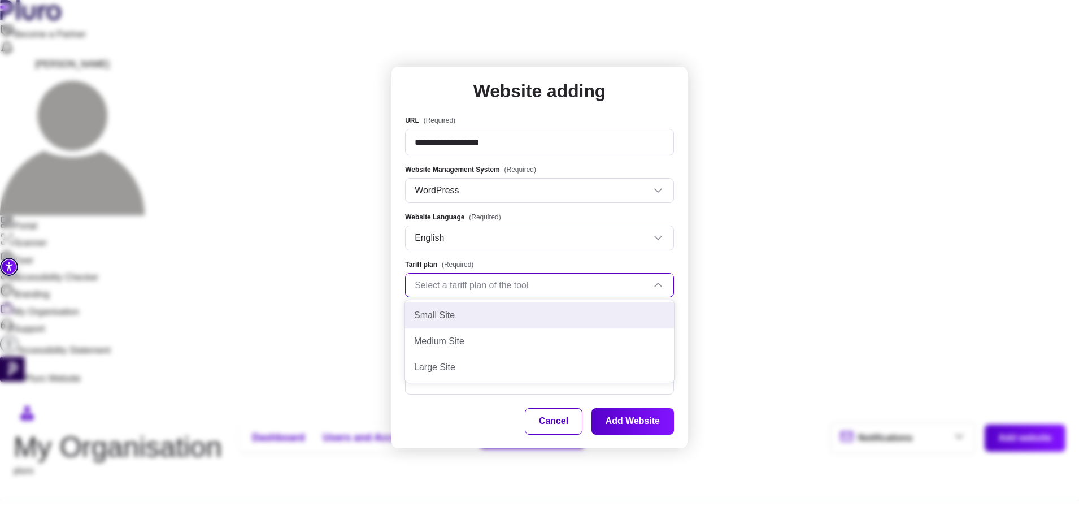
click at [543, 315] on div "Small Site" at bounding box center [539, 315] width 251 height 12
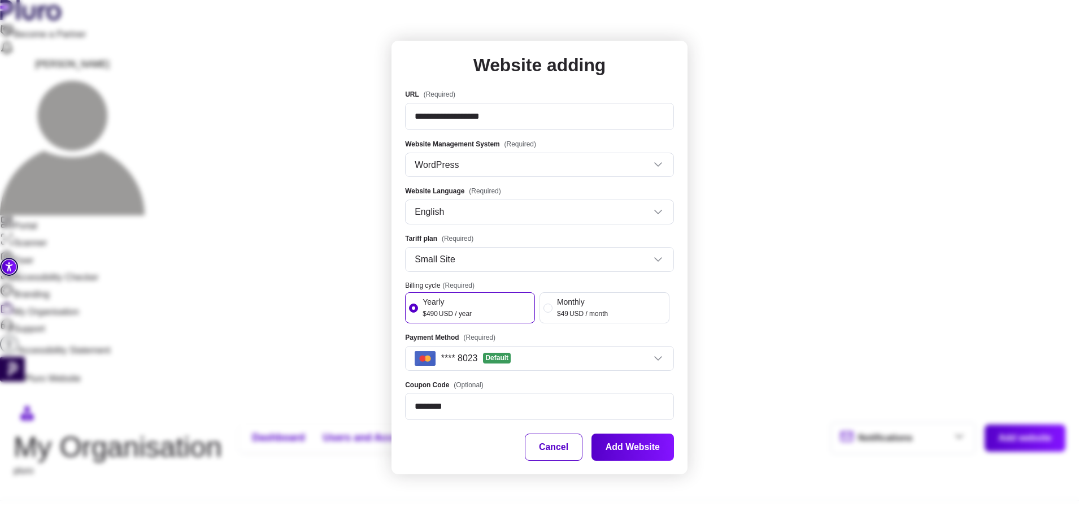
click at [480, 414] on input "********" at bounding box center [539, 406] width 269 height 27
click at [650, 463] on div "**********" at bounding box center [540, 257] width 296 height 433
click at [646, 450] on button "Add Website" at bounding box center [633, 446] width 83 height 27
click at [563, 448] on button "Cancel" at bounding box center [554, 446] width 58 height 27
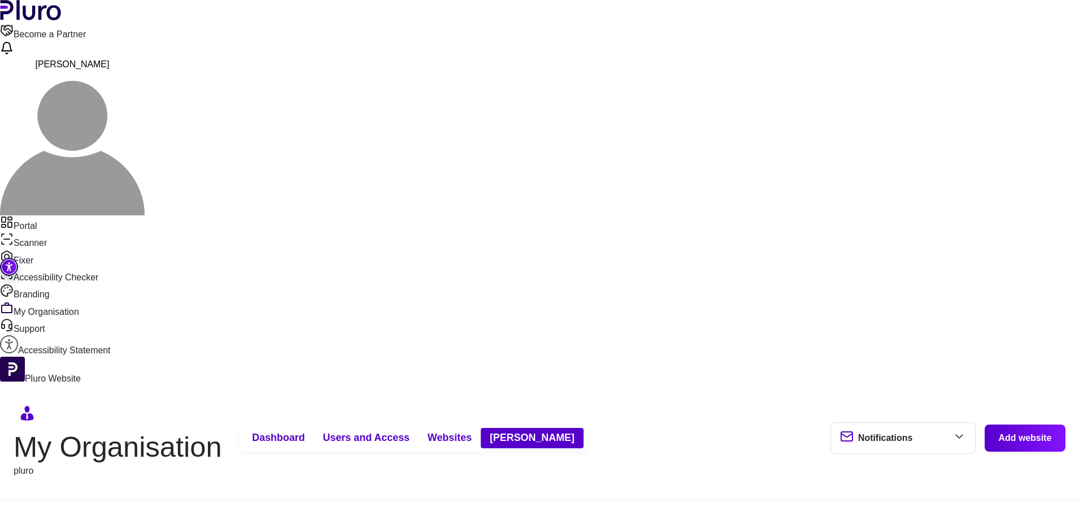
click at [418, 184] on button "Delete" at bounding box center [396, 192] width 83 height 27
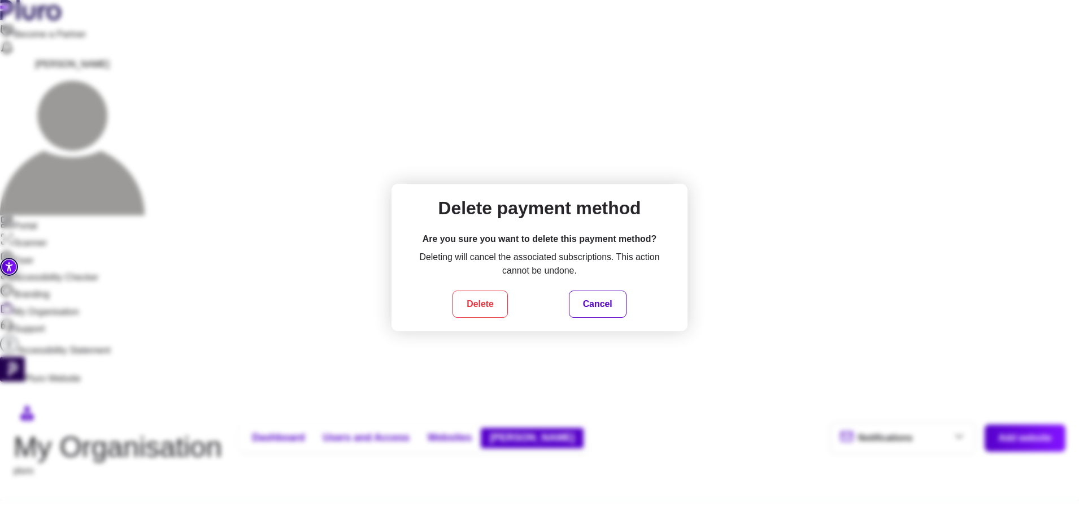
click at [492, 297] on button "Delete" at bounding box center [480, 303] width 55 height 27
click at [601, 296] on button "Cancel" at bounding box center [600, 304] width 59 height 28
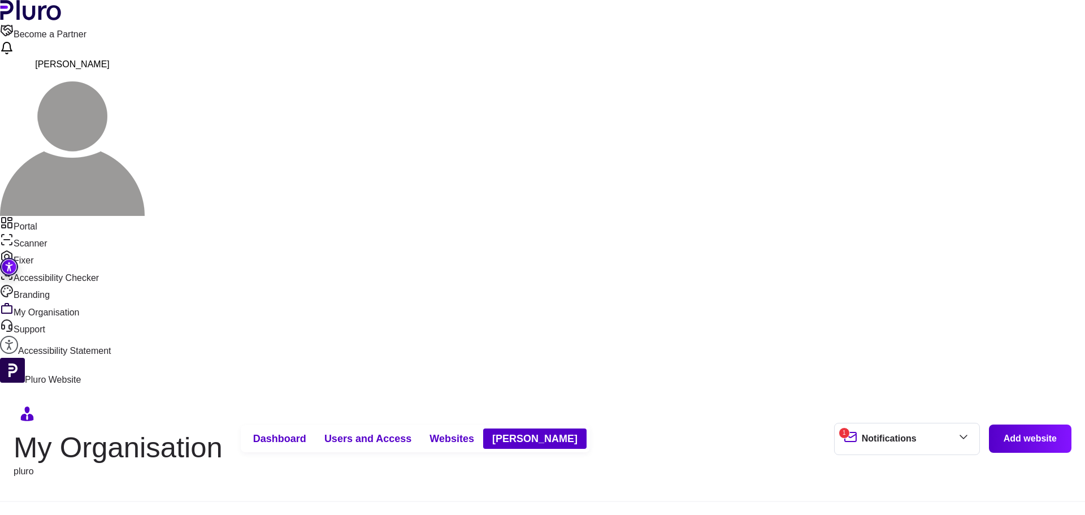
click at [405, 188] on button "Delete" at bounding box center [397, 192] width 84 height 27
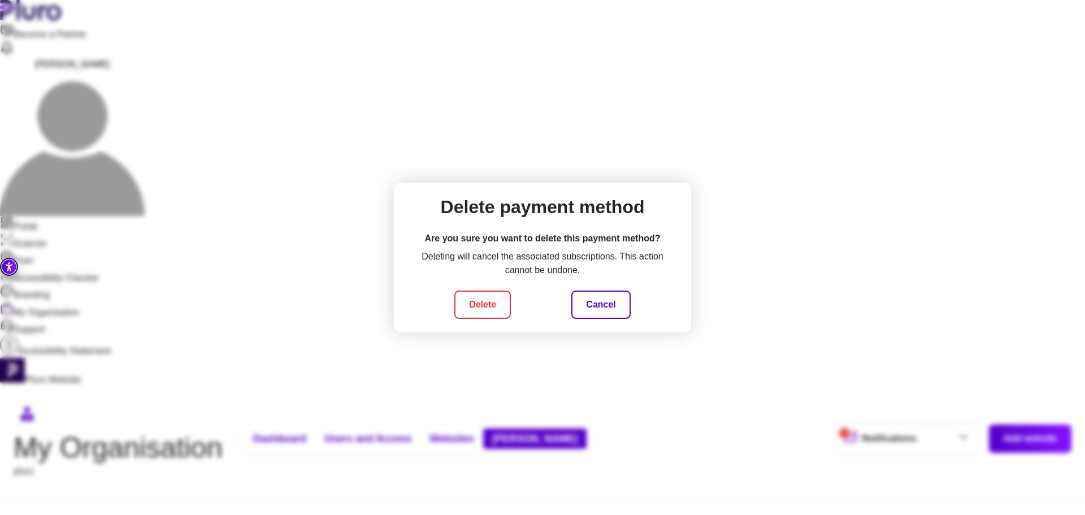
click at [479, 307] on button "Delete" at bounding box center [482, 304] width 57 height 28
click at [593, 313] on button "Cancel" at bounding box center [600, 304] width 59 height 28
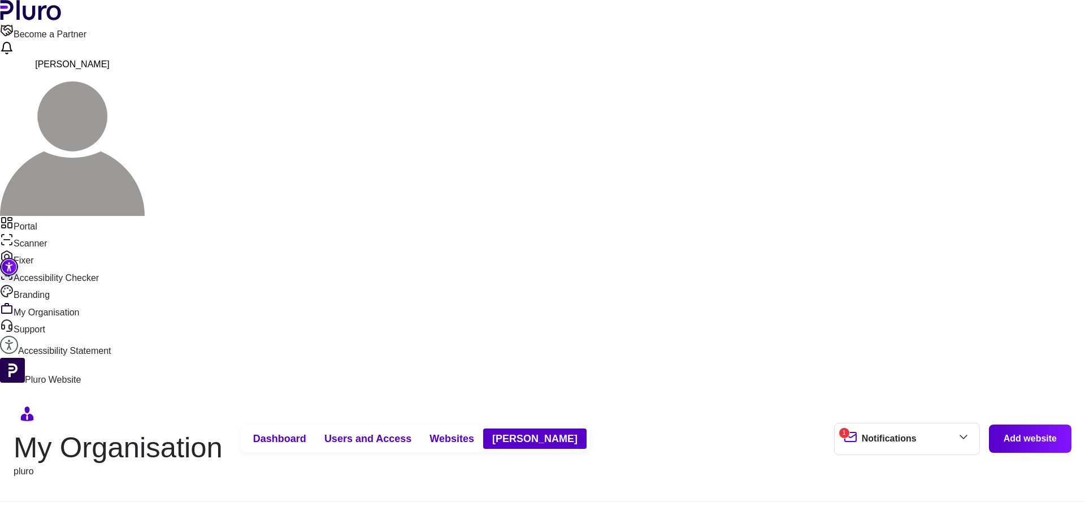
click at [60, 216] on link "Portal" at bounding box center [542, 224] width 1085 height 17
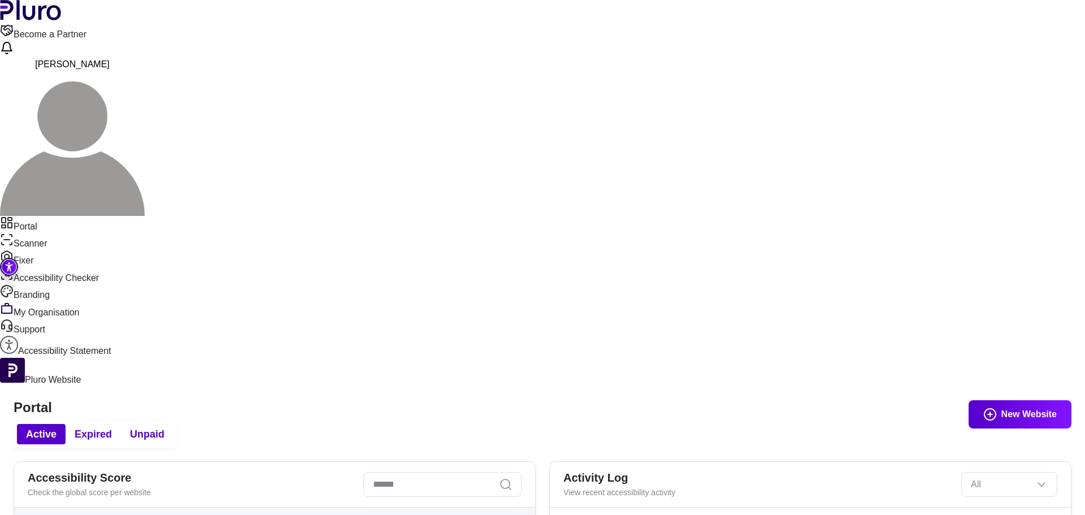
click at [112, 427] on span "Expired" at bounding box center [93, 434] width 37 height 14
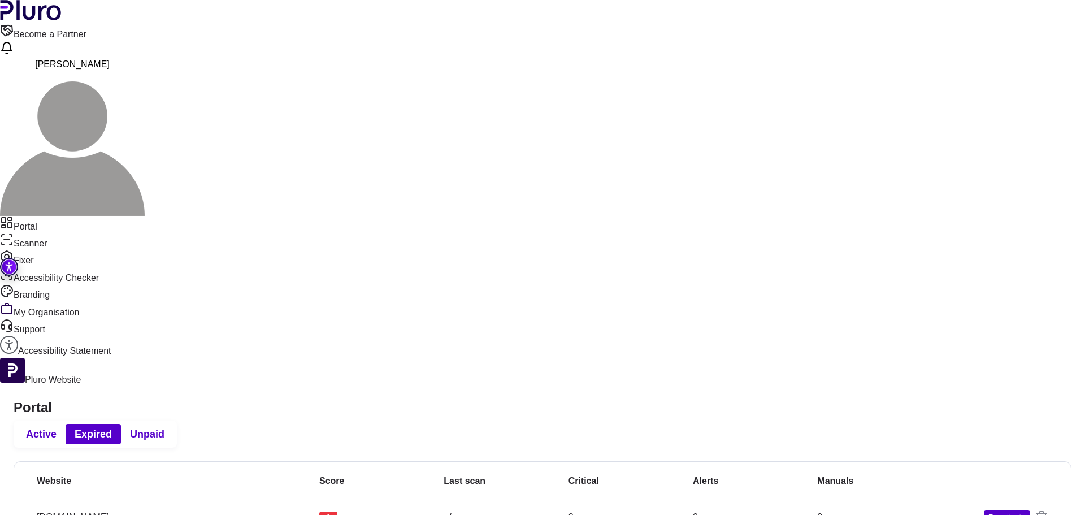
scroll to position [2, 0]
click at [164, 427] on span "Unpaid" at bounding box center [147, 434] width 34 height 14
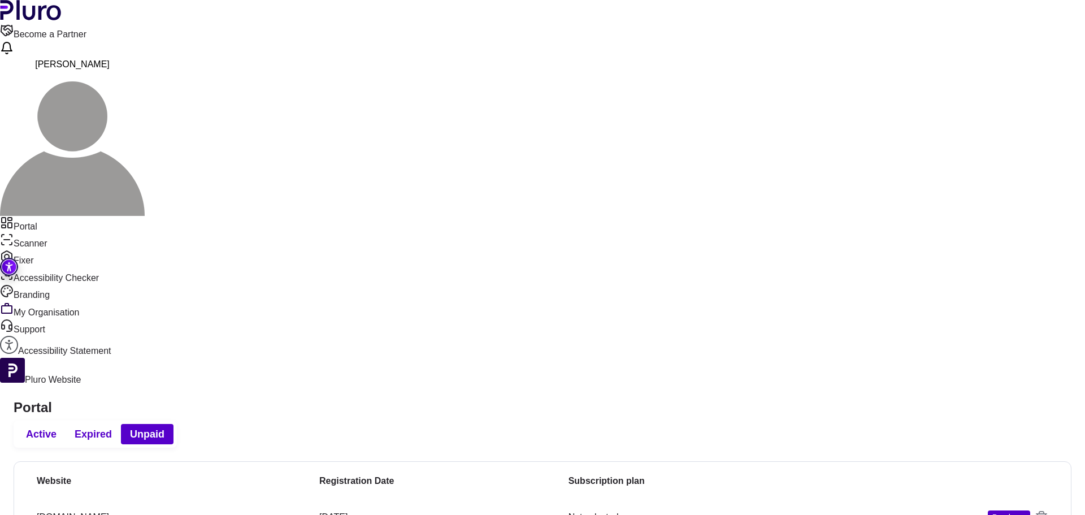
scroll to position [222, 0]
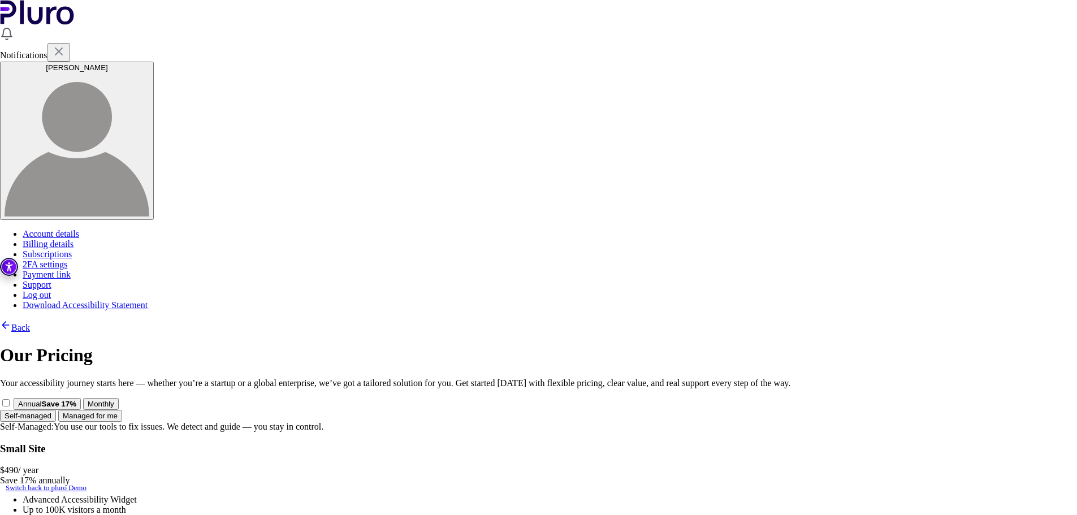
click at [331, 465] on div "$ 490 / year" at bounding box center [538, 470] width 1077 height 10
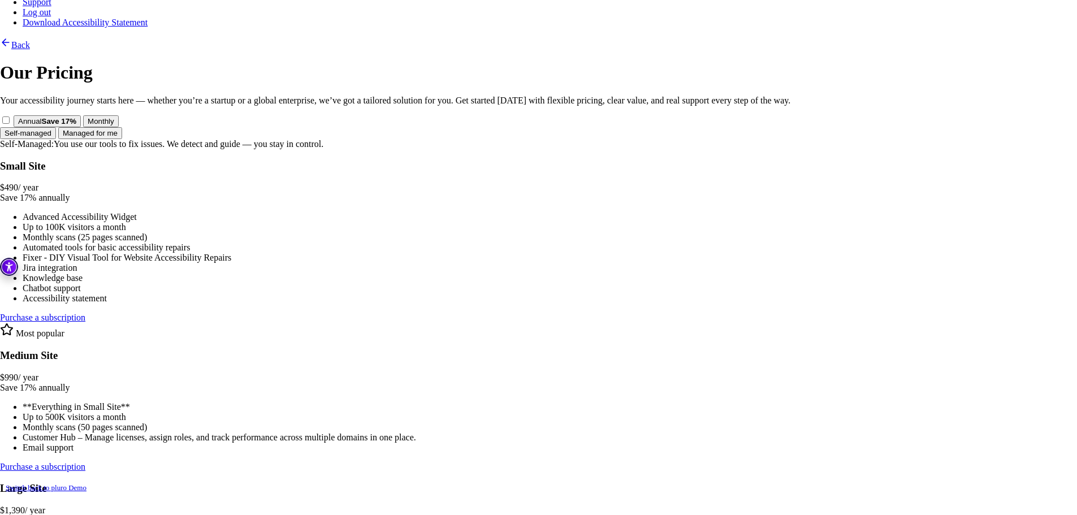
click at [85, 322] on link "Purchase a subscription" at bounding box center [42, 318] width 85 height 10
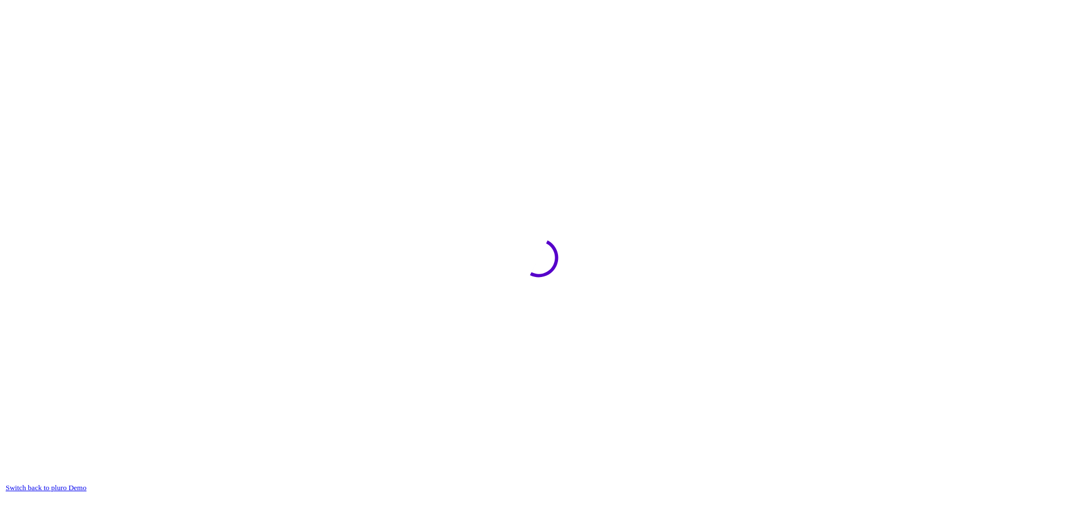
type input "*********"
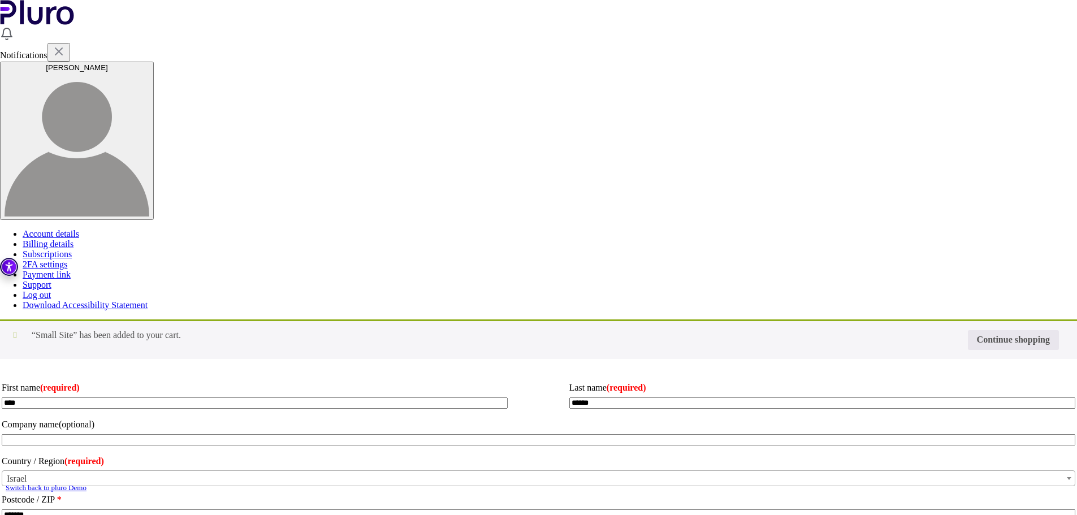
click at [0, 0] on input "Coupon:" at bounding box center [0, 0] width 0 height 0
type input "********"
click at [0, 0] on button "Apply coupon" at bounding box center [0, 0] width 0 height 0
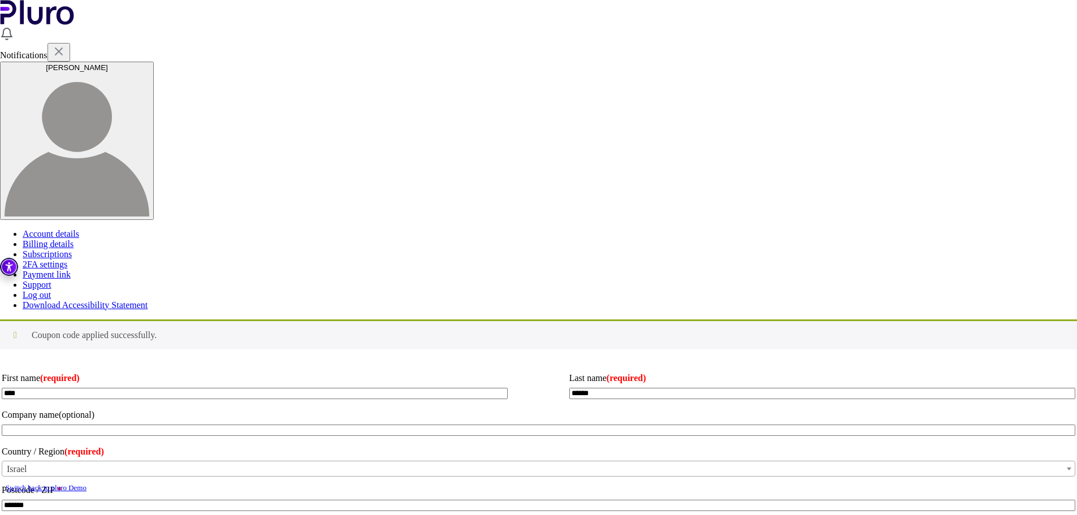
type input "**********"
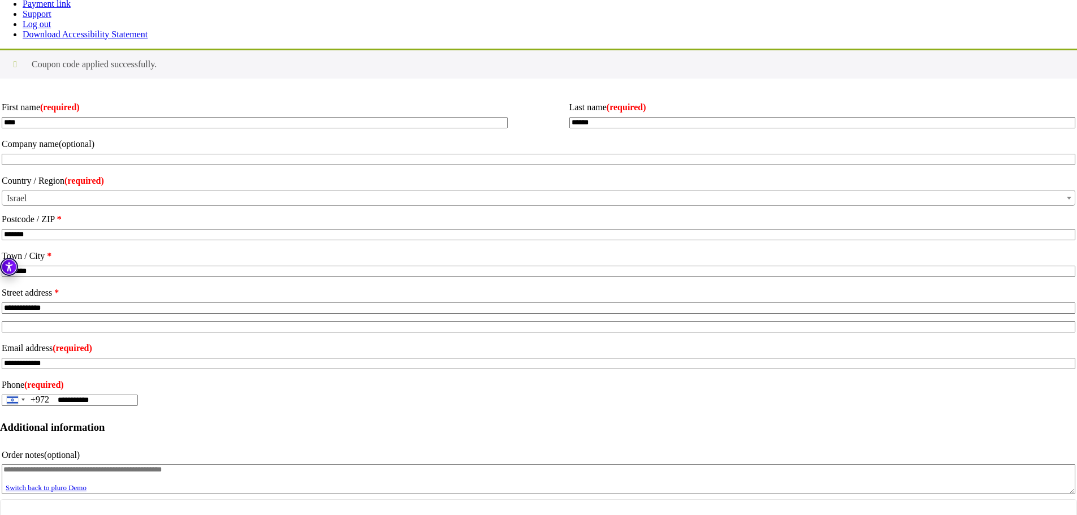
scroll to position [274, 0]
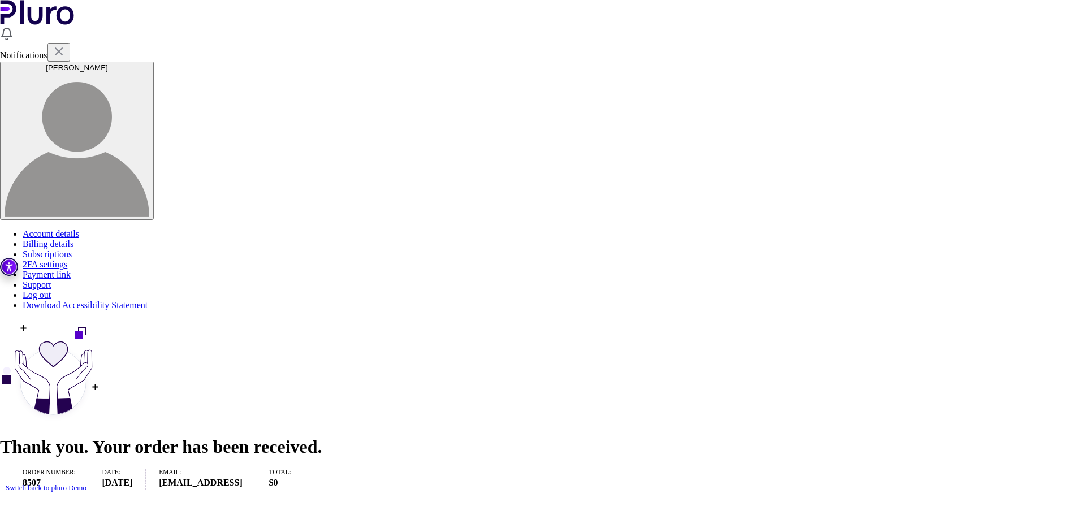
scroll to position [315, 0]
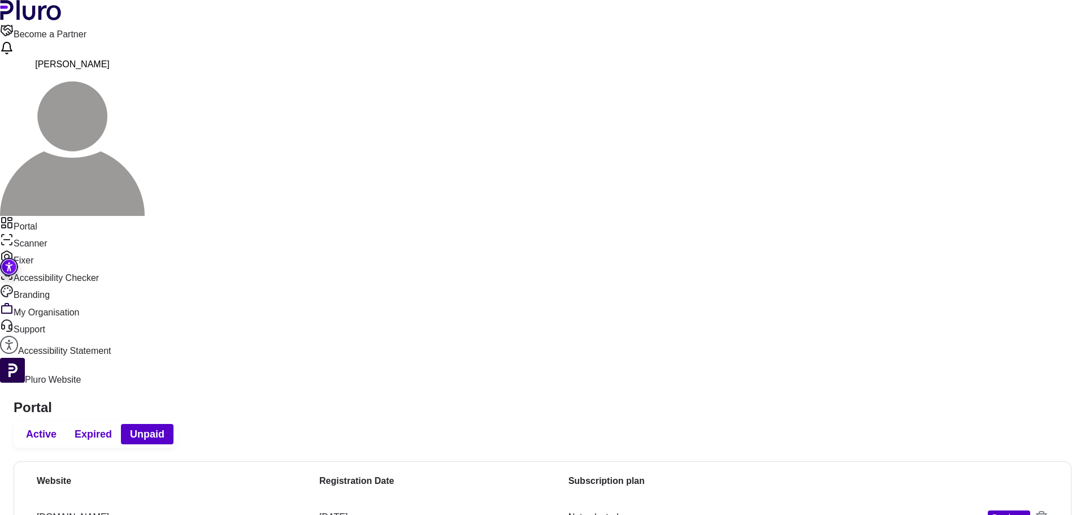
click at [66, 424] on button "Active" at bounding box center [41, 434] width 49 height 20
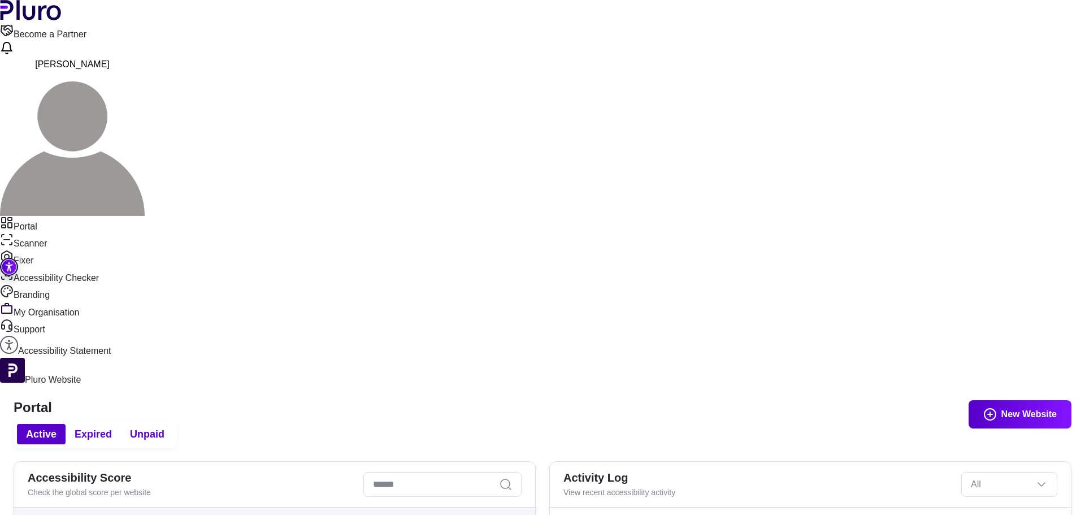
click at [511, 462] on header "Accessibility Score Check the global score per website" at bounding box center [274, 485] width 521 height 46
click at [506, 472] on input "Search" at bounding box center [442, 484] width 158 height 25
click at [865, 27] on link "Become a Partner" at bounding box center [542, 32] width 1085 height 17
